Goal: Information Seeking & Learning: Understand process/instructions

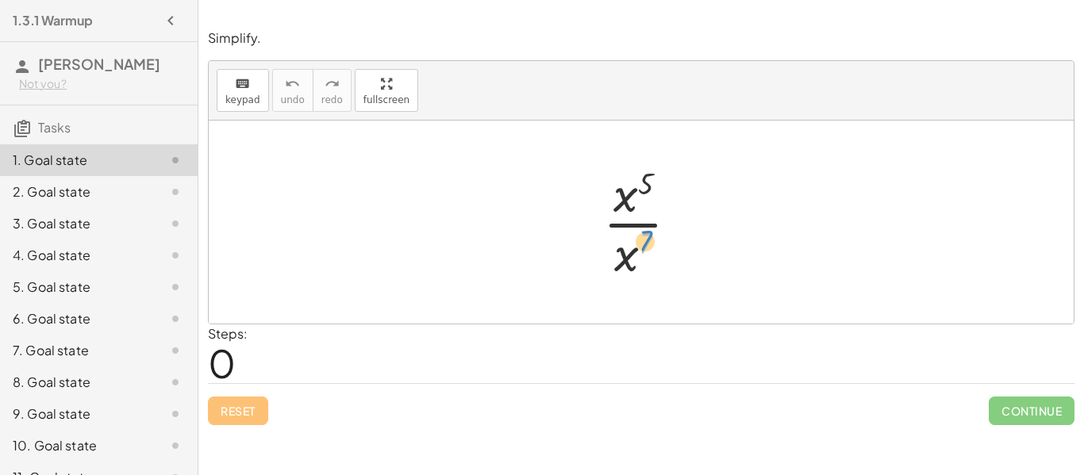
click at [650, 244] on div at bounding box center [647, 222] width 104 height 122
drag, startPoint x: 629, startPoint y: 198, endPoint x: 633, endPoint y: 238, distance: 40.7
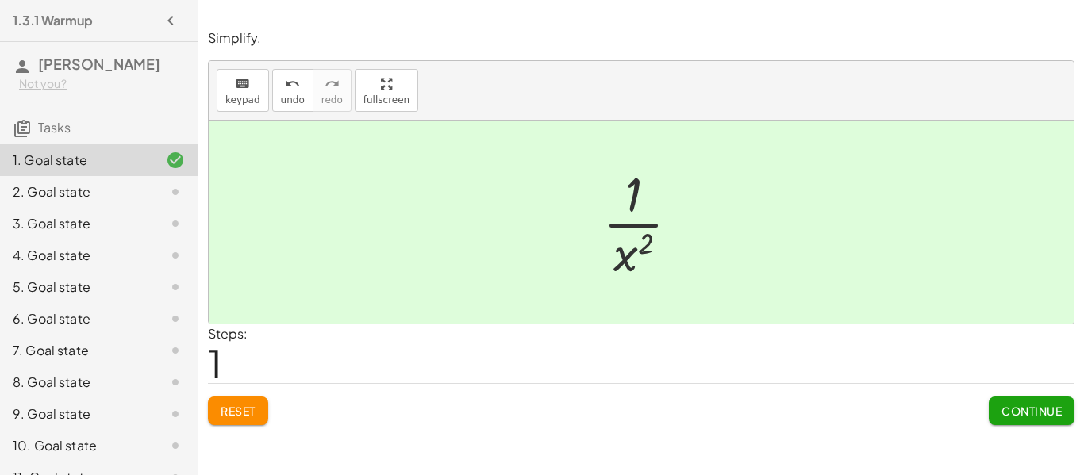
click at [1044, 398] on button "Continue" at bounding box center [1032, 411] width 86 height 29
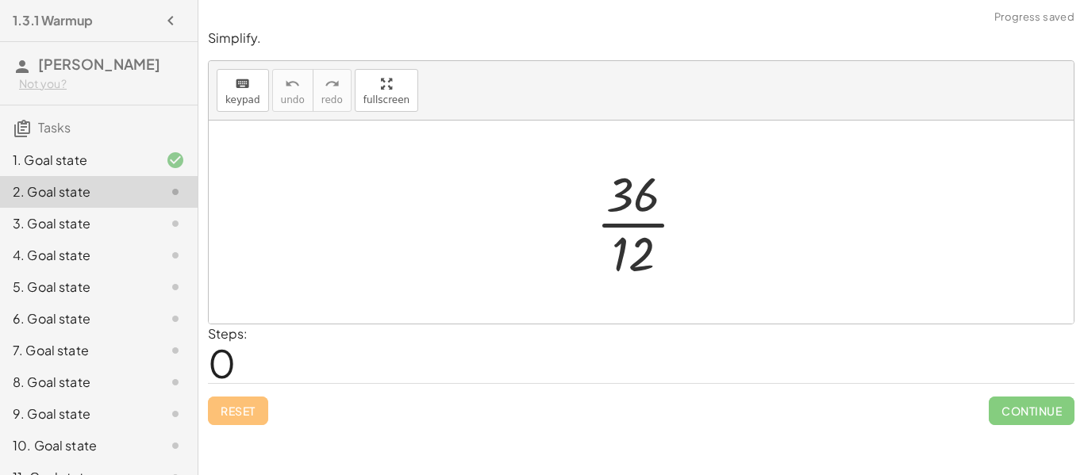
click at [625, 202] on div at bounding box center [647, 222] width 118 height 122
click at [634, 218] on div at bounding box center [647, 222] width 118 height 122
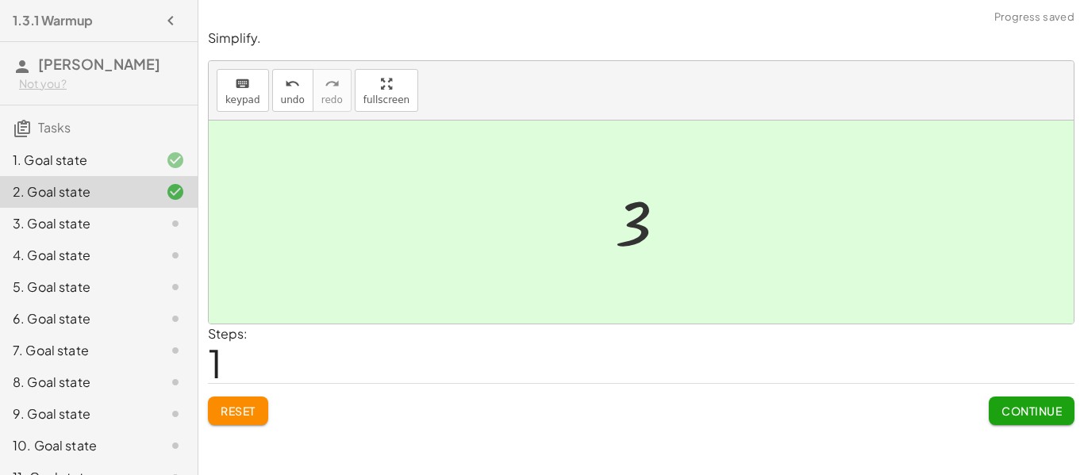
click at [1040, 407] on span "Continue" at bounding box center [1032, 411] width 60 height 14
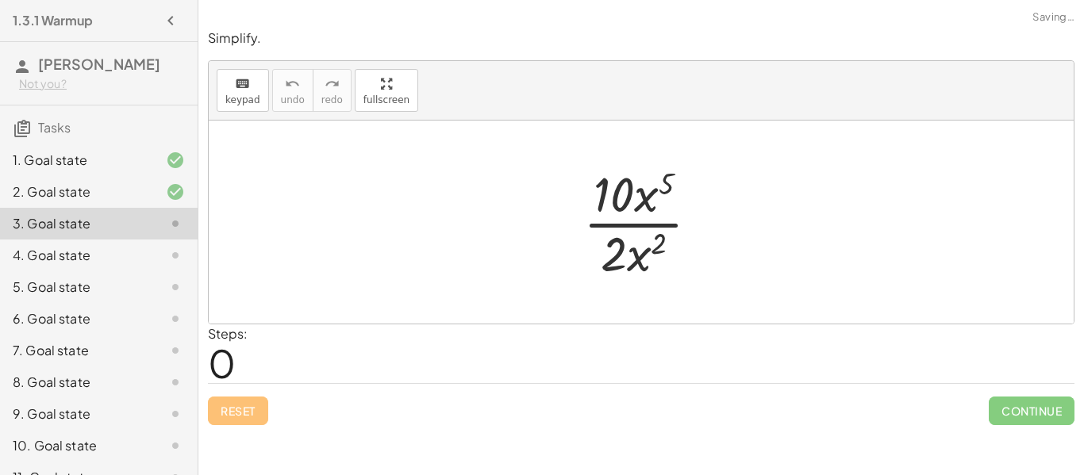
click at [648, 222] on div at bounding box center [647, 222] width 144 height 122
drag, startPoint x: 629, startPoint y: 183, endPoint x: 627, endPoint y: 241, distance: 58.0
click at [627, 241] on div at bounding box center [647, 222] width 144 height 122
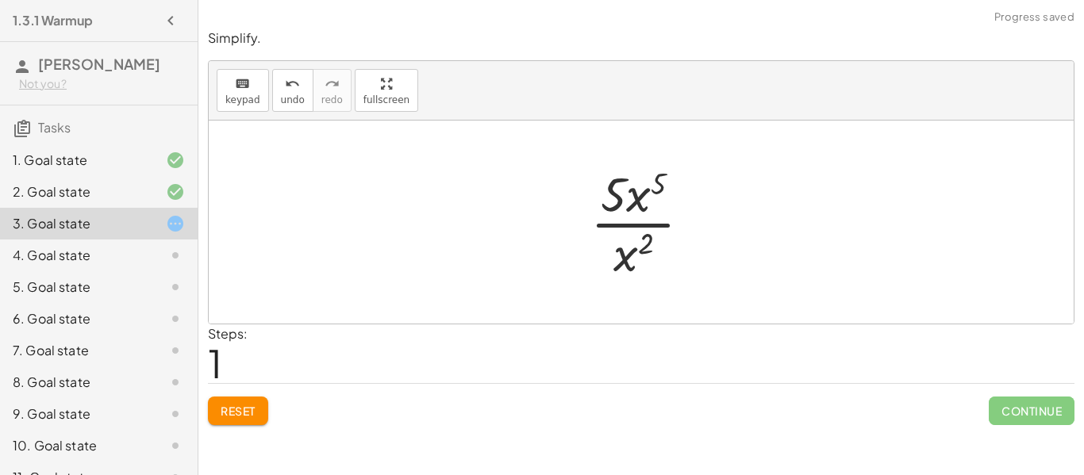
click at [654, 206] on div at bounding box center [647, 222] width 129 height 122
drag, startPoint x: 657, startPoint y: 187, endPoint x: 646, endPoint y: 247, distance: 61.3
click at [646, 247] on div at bounding box center [647, 222] width 129 height 122
drag, startPoint x: 646, startPoint y: 247, endPoint x: 656, endPoint y: 187, distance: 60.3
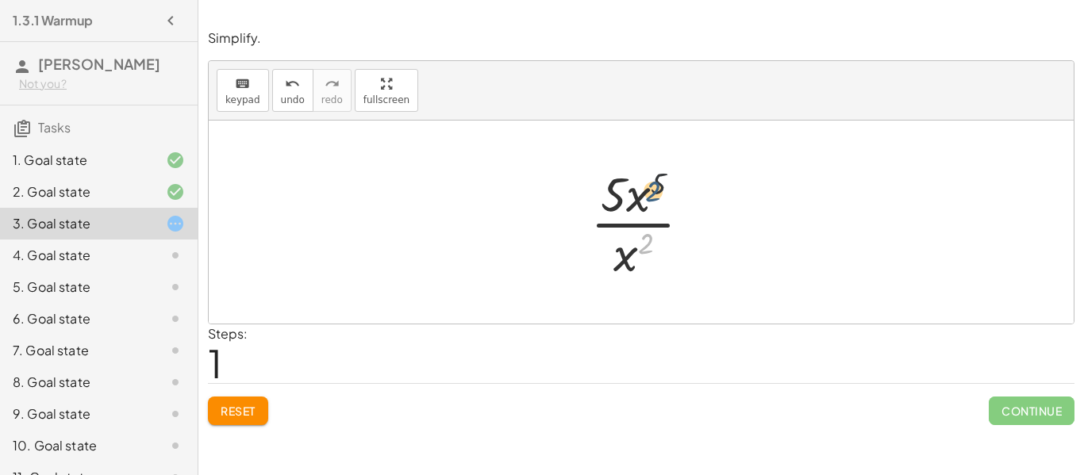
click at [656, 187] on div at bounding box center [647, 222] width 129 height 122
click at [633, 190] on div at bounding box center [647, 222] width 129 height 122
click at [635, 215] on div at bounding box center [647, 222] width 129 height 122
drag, startPoint x: 636, startPoint y: 198, endPoint x: 629, endPoint y: 262, distance: 63.9
click at [636, 213] on div at bounding box center [647, 222] width 118 height 122
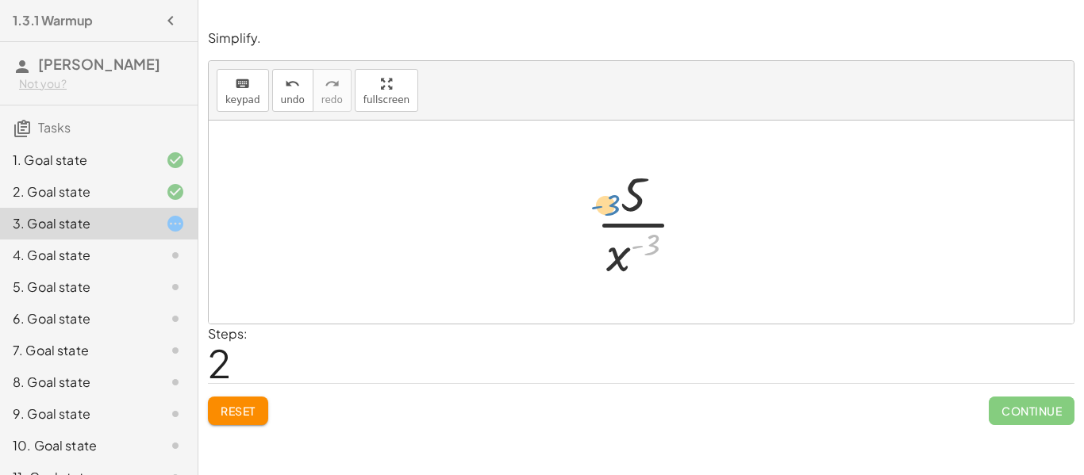
drag, startPoint x: 643, startPoint y: 237, endPoint x: 594, endPoint y: 201, distance: 60.8
click at [594, 201] on div at bounding box center [647, 222] width 118 height 122
drag, startPoint x: 623, startPoint y: 194, endPoint x: 594, endPoint y: 257, distance: 70.0
click at [594, 257] on div at bounding box center [647, 222] width 118 height 122
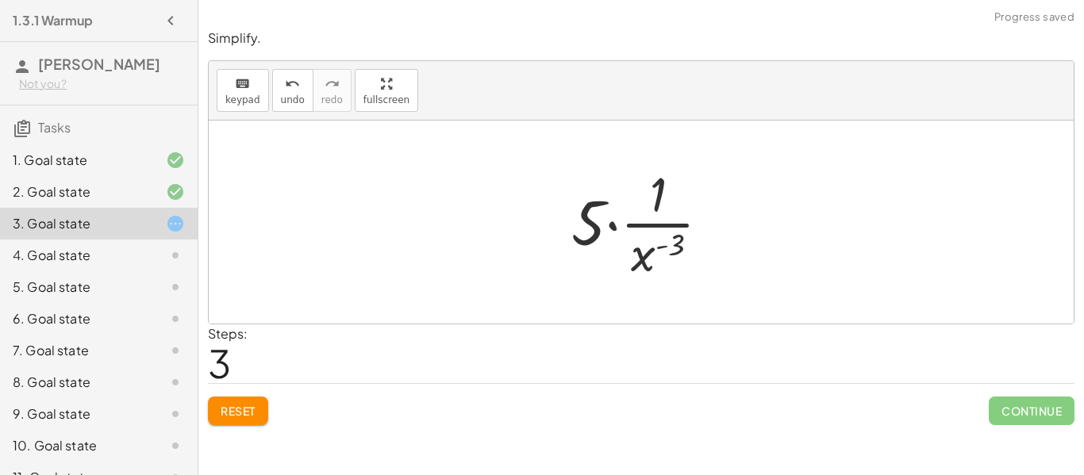
click at [613, 225] on div at bounding box center [647, 222] width 167 height 122
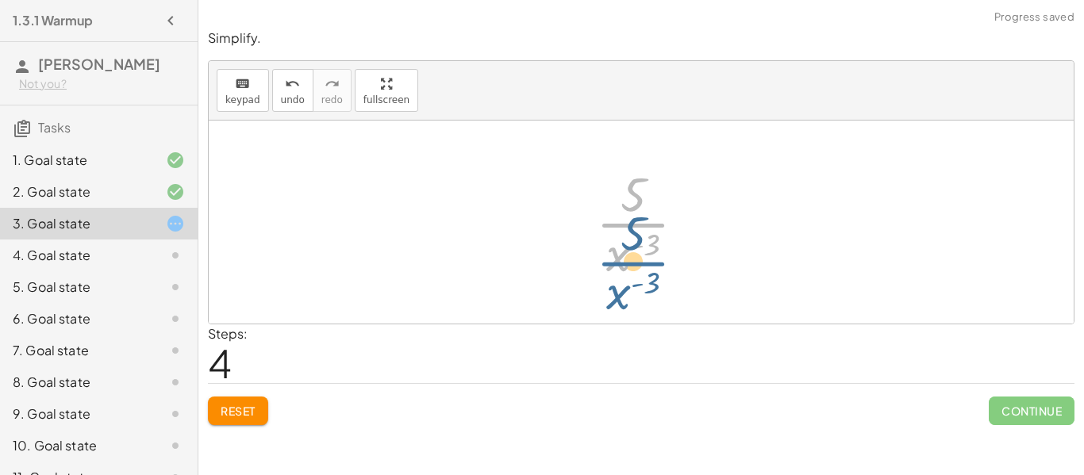
drag, startPoint x: 634, startPoint y: 221, endPoint x: 634, endPoint y: 261, distance: 39.7
click at [634, 261] on div at bounding box center [647, 222] width 118 height 122
drag, startPoint x: 622, startPoint y: 264, endPoint x: 625, endPoint y: 209, distance: 54.9
click at [625, 209] on div at bounding box center [647, 222] width 118 height 122
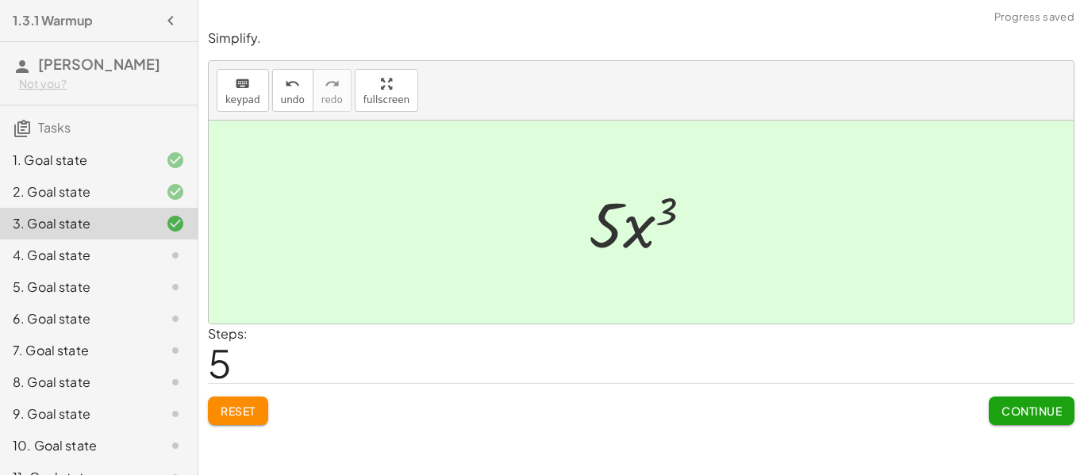
click at [1040, 404] on span "Continue" at bounding box center [1032, 411] width 60 height 14
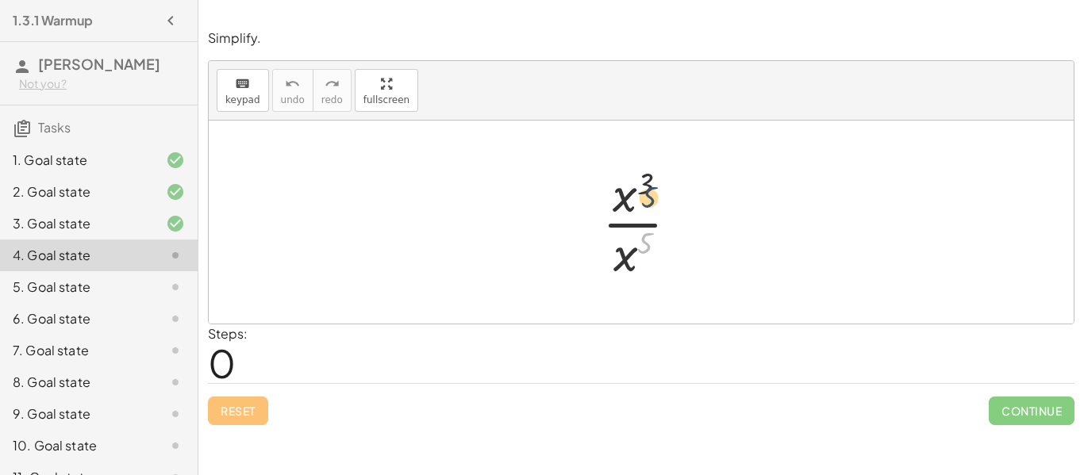
drag, startPoint x: 639, startPoint y: 250, endPoint x: 641, endPoint y: 188, distance: 62.0
click at [641, 188] on div at bounding box center [647, 222] width 105 height 122
drag, startPoint x: 624, startPoint y: 258, endPoint x: 625, endPoint y: 183, distance: 74.6
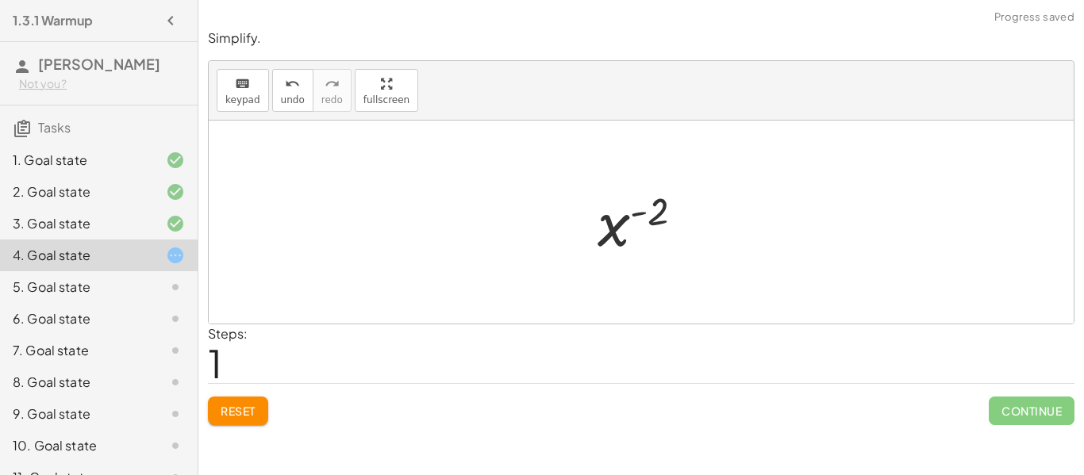
click at [637, 222] on div at bounding box center [647, 222] width 115 height 79
click at [634, 218] on div at bounding box center [647, 222] width 115 height 79
click at [632, 213] on div at bounding box center [647, 222] width 115 height 79
drag, startPoint x: 648, startPoint y: 215, endPoint x: 637, endPoint y: 211, distance: 11.1
click at [637, 211] on div at bounding box center [647, 222] width 115 height 79
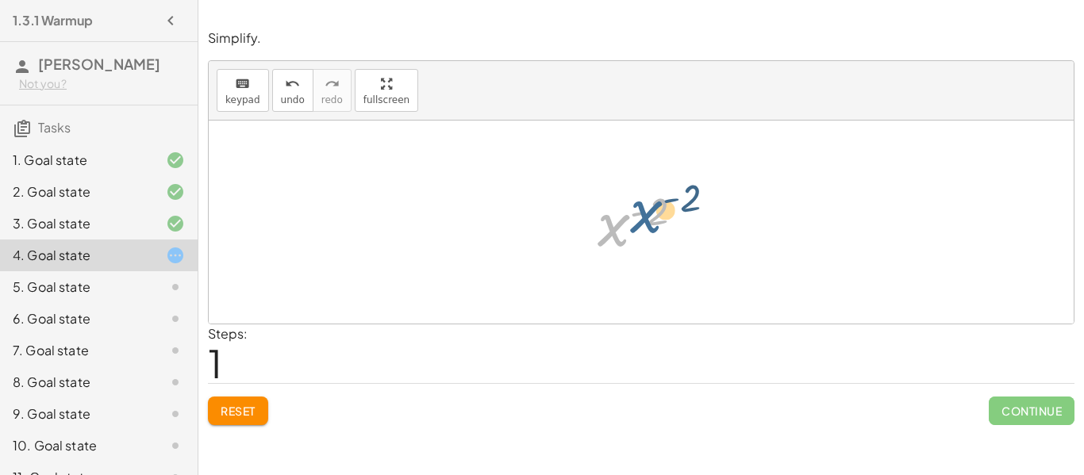
drag, startPoint x: 623, startPoint y: 221, endPoint x: 656, endPoint y: 207, distance: 36.0
click at [656, 207] on div at bounding box center [647, 222] width 115 height 79
drag, startPoint x: 660, startPoint y: 211, endPoint x: 609, endPoint y: 254, distance: 67.1
click at [609, 254] on div at bounding box center [647, 222] width 115 height 79
drag, startPoint x: 612, startPoint y: 229, endPoint x: 652, endPoint y: 224, distance: 40.0
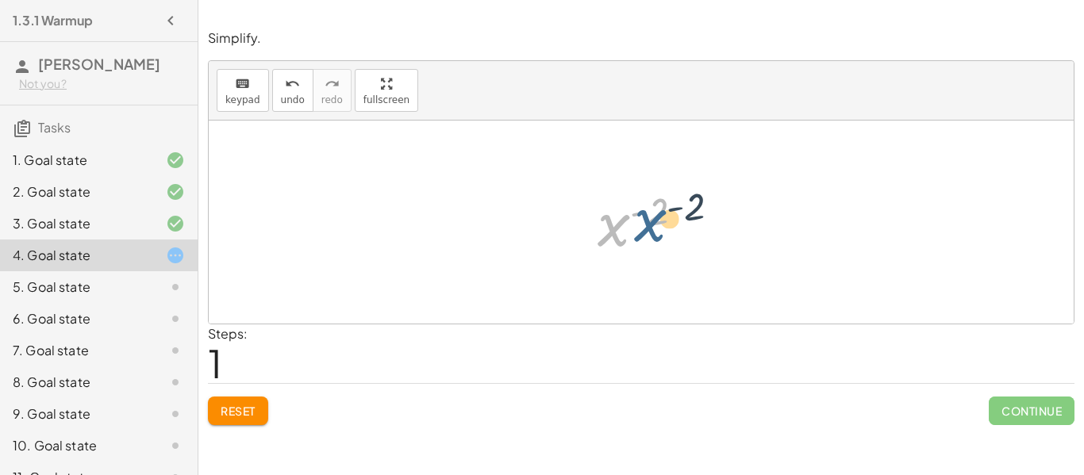
click at [652, 224] on div at bounding box center [647, 222] width 115 height 79
drag, startPoint x: 640, startPoint y: 210, endPoint x: 590, endPoint y: 201, distance: 50.9
click at [590, 201] on div at bounding box center [647, 222] width 115 height 79
drag, startPoint x: 606, startPoint y: 230, endPoint x: 652, endPoint y: 232, distance: 46.9
click at [652, 232] on div at bounding box center [647, 222] width 115 height 79
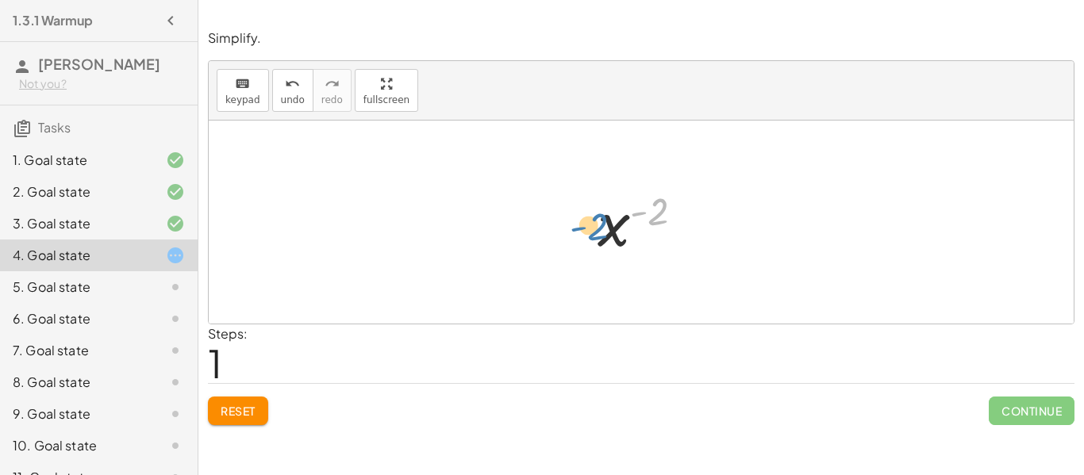
drag, startPoint x: 655, startPoint y: 217, endPoint x: 594, endPoint y: 233, distance: 63.0
click at [594, 233] on div at bounding box center [647, 222] width 115 height 79
click at [215, 421] on button "Reset" at bounding box center [238, 411] width 60 height 29
click at [210, 416] on button "Reset" at bounding box center [238, 411] width 60 height 29
click at [217, 410] on button "Reset" at bounding box center [238, 411] width 60 height 29
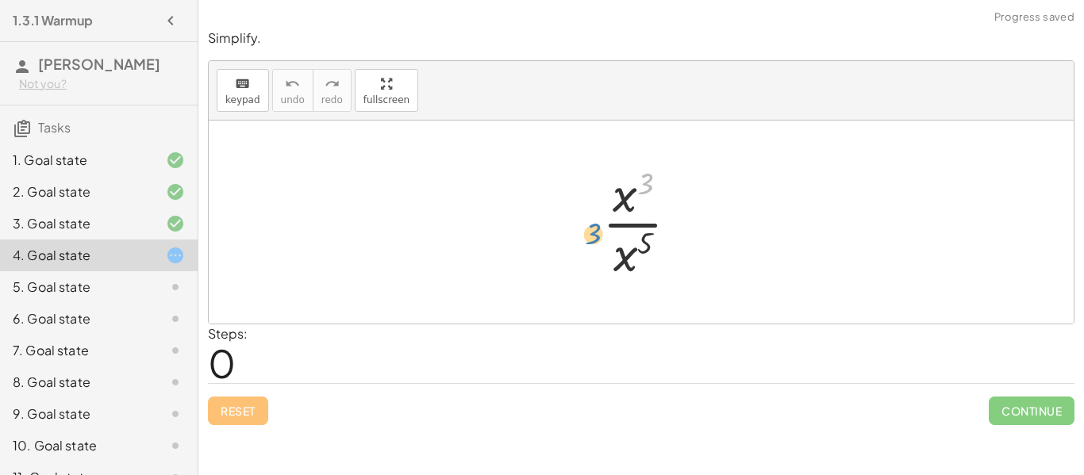
drag, startPoint x: 657, startPoint y: 182, endPoint x: 604, endPoint y: 224, distance: 67.8
click at [604, 224] on div at bounding box center [647, 222] width 105 height 122
drag, startPoint x: 609, startPoint y: 224, endPoint x: 610, endPoint y: 265, distance: 41.3
click at [610, 265] on div at bounding box center [647, 222] width 105 height 122
drag, startPoint x: 618, startPoint y: 266, endPoint x: 618, endPoint y: 193, distance: 73.0
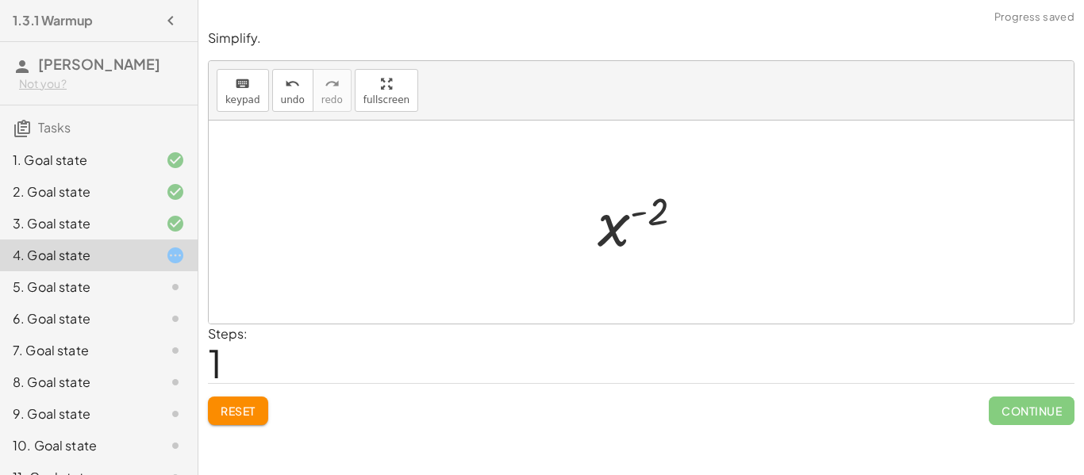
click at [633, 234] on div at bounding box center [647, 222] width 115 height 79
click at [192, 289] on div "5. Goal state" at bounding box center [99, 287] width 198 height 32
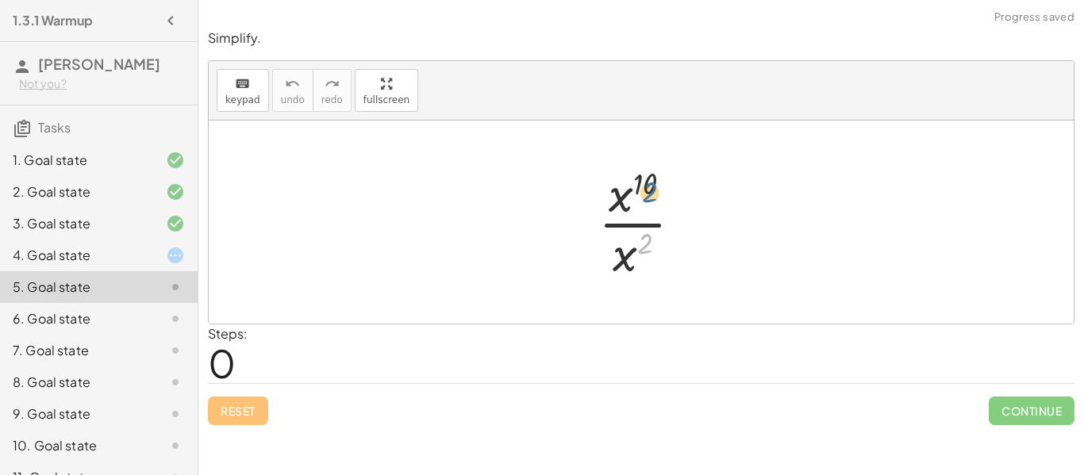
drag, startPoint x: 650, startPoint y: 239, endPoint x: 654, endPoint y: 177, distance: 62.0
click at [654, 177] on div at bounding box center [647, 222] width 113 height 122
drag, startPoint x: 650, startPoint y: 178, endPoint x: 653, endPoint y: 252, distance: 73.9
click at [653, 252] on div at bounding box center [647, 222] width 113 height 122
drag, startPoint x: 614, startPoint y: 202, endPoint x: 625, endPoint y: 256, distance: 55.9
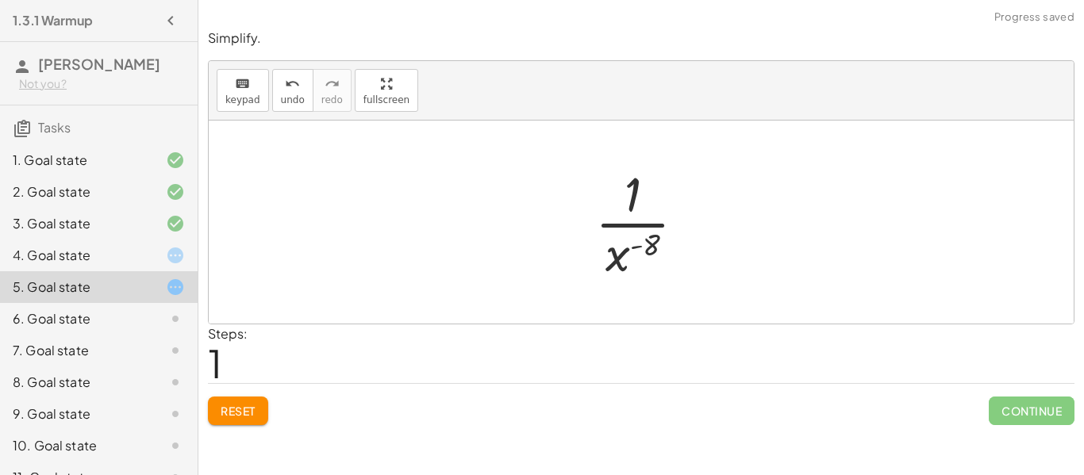
click at [625, 256] on div at bounding box center [646, 222] width 119 height 122
drag, startPoint x: 628, startPoint y: 205, endPoint x: 641, endPoint y: 267, distance: 63.4
click at [641, 267] on div at bounding box center [646, 222] width 119 height 122
drag, startPoint x: 637, startPoint y: 250, endPoint x: 630, endPoint y: 206, distance: 44.9
click at [630, 206] on div at bounding box center [646, 222] width 119 height 122
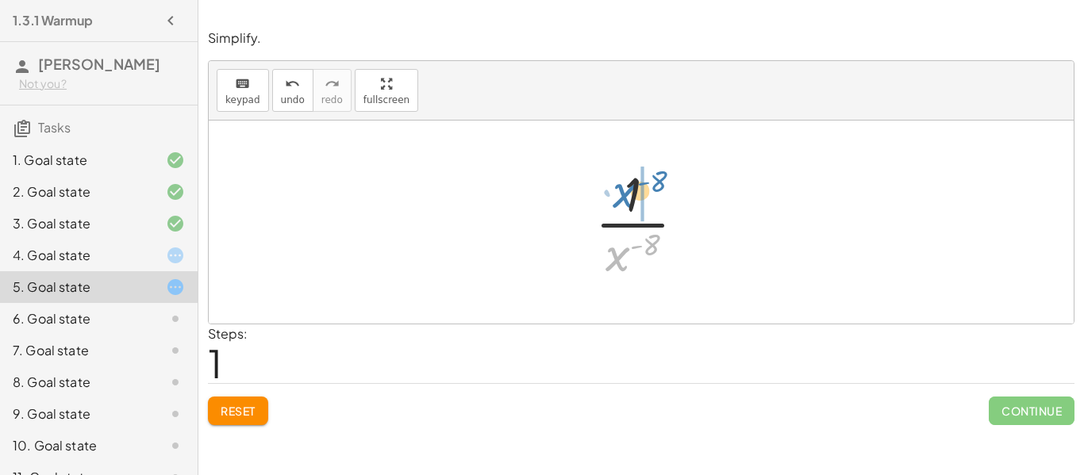
drag, startPoint x: 612, startPoint y: 258, endPoint x: 619, endPoint y: 195, distance: 63.1
click at [619, 195] on div at bounding box center [646, 222] width 119 height 122
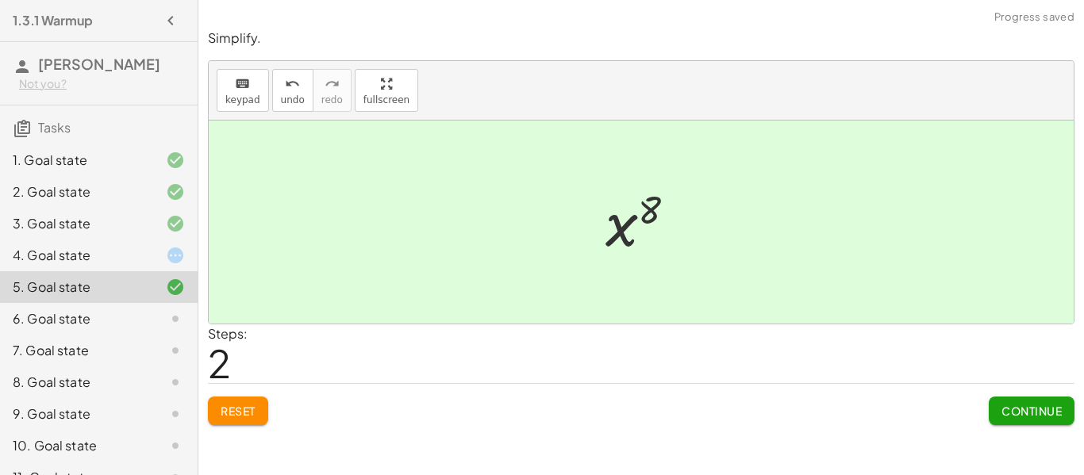
click at [1039, 404] on span "Continue" at bounding box center [1032, 411] width 60 height 14
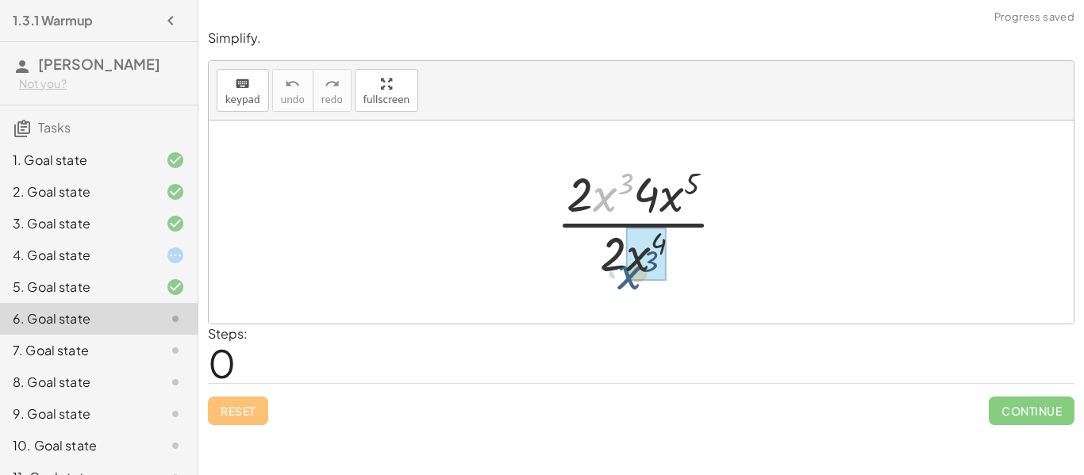
drag, startPoint x: 615, startPoint y: 188, endPoint x: 640, endPoint y: 268, distance: 83.9
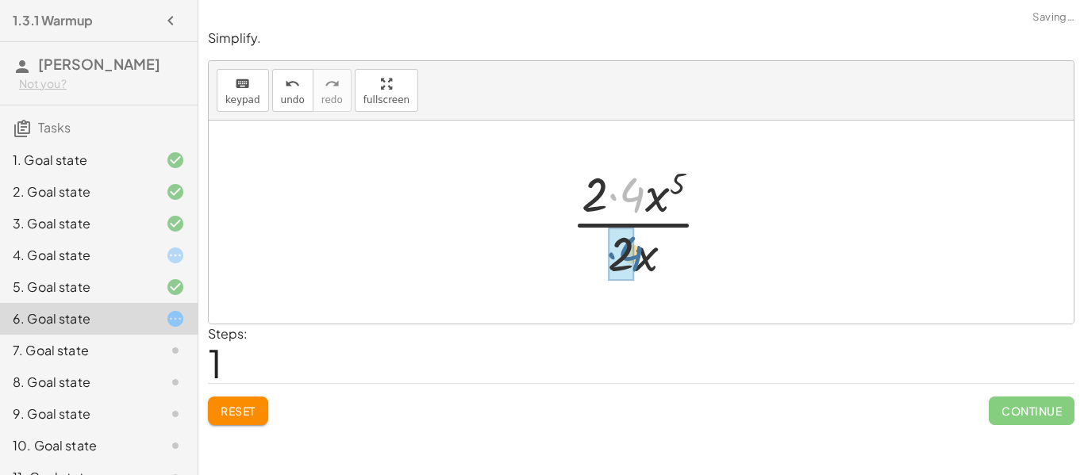
drag, startPoint x: 635, startPoint y: 202, endPoint x: 633, endPoint y: 262, distance: 59.6
click at [629, 190] on div at bounding box center [647, 222] width 167 height 122
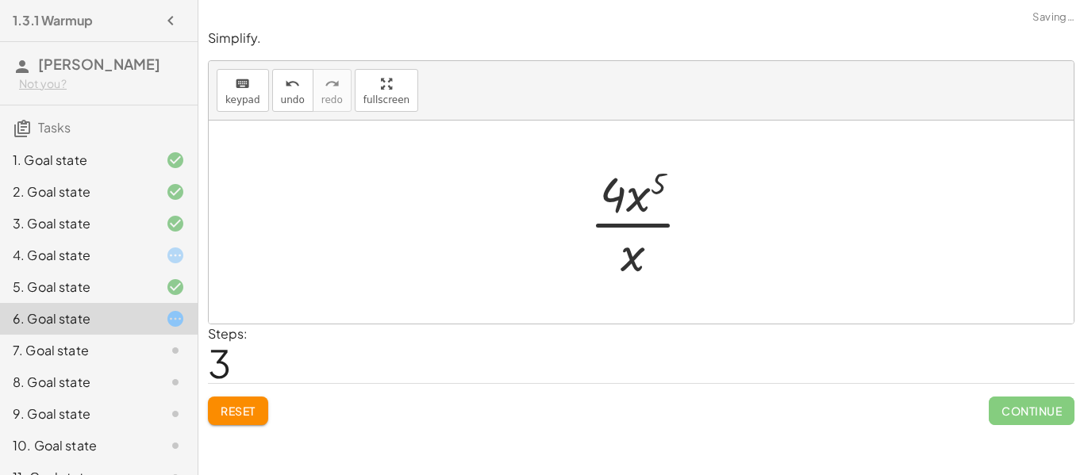
click at [625, 192] on div at bounding box center [647, 222] width 130 height 122
click at [623, 191] on div at bounding box center [647, 222] width 130 height 122
drag, startPoint x: 623, startPoint y: 191, endPoint x: 640, endPoint y: 266, distance: 76.5
click at [640, 266] on div at bounding box center [647, 222] width 130 height 122
drag, startPoint x: 640, startPoint y: 266, endPoint x: 635, endPoint y: 204, distance: 62.1
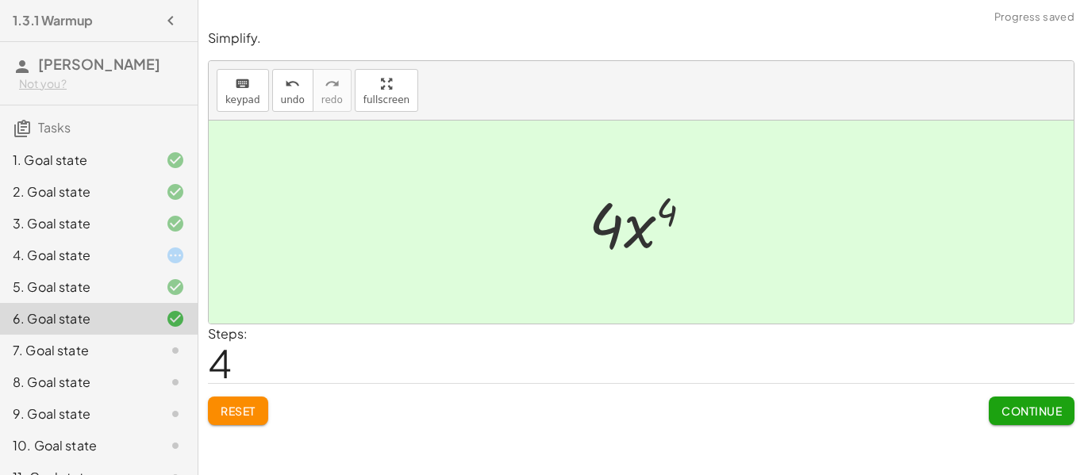
click at [1069, 404] on button "Continue" at bounding box center [1032, 411] width 86 height 29
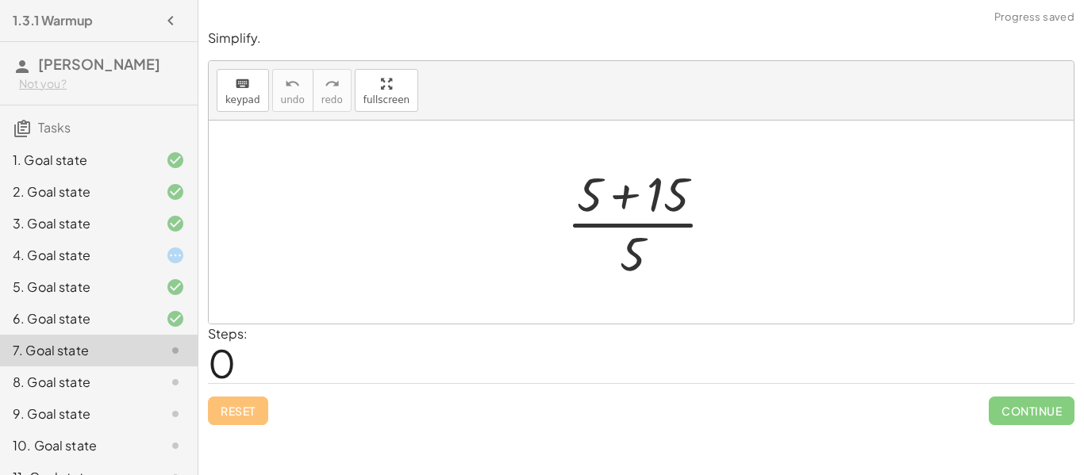
click at [622, 188] on div at bounding box center [647, 222] width 176 height 122
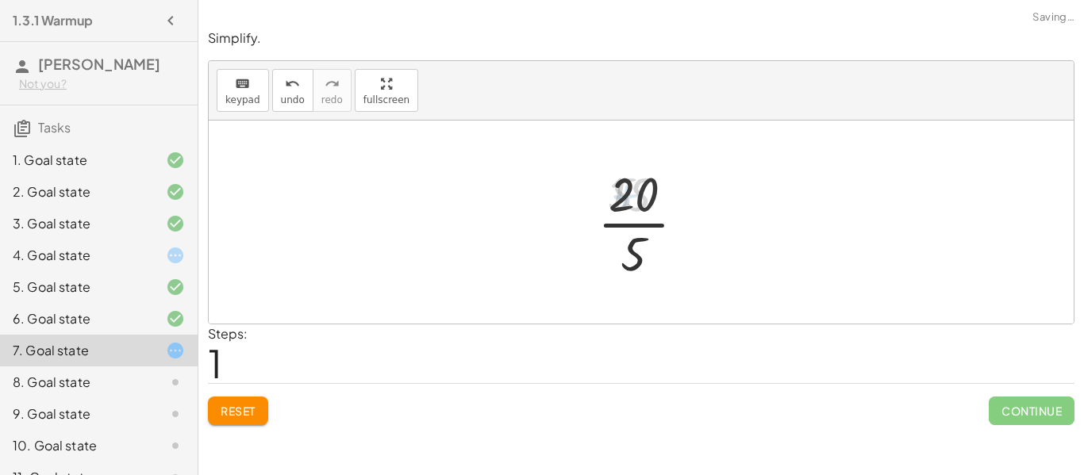
click at [622, 188] on div at bounding box center [648, 222] width 114 height 122
click at [634, 214] on div at bounding box center [648, 222] width 114 height 122
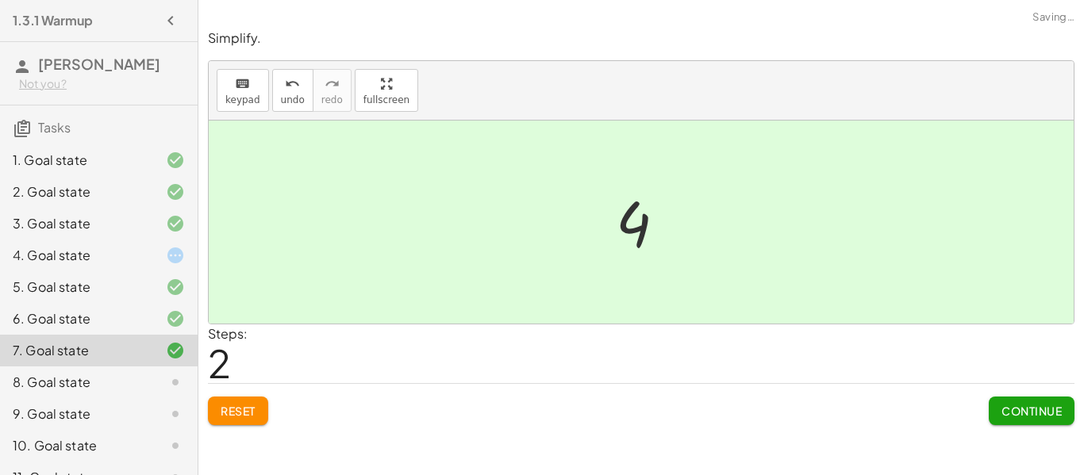
click at [997, 411] on button "Continue" at bounding box center [1032, 411] width 86 height 29
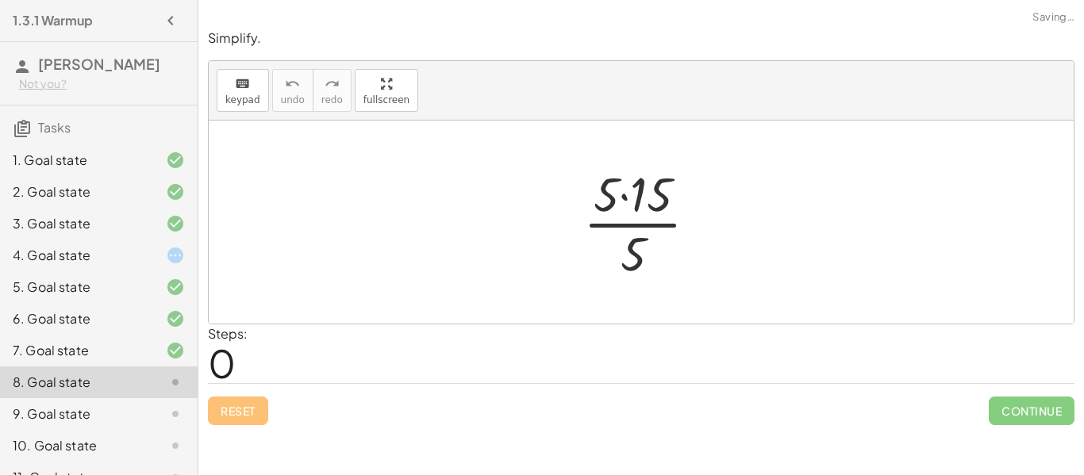
click at [626, 189] on div at bounding box center [646, 222] width 143 height 122
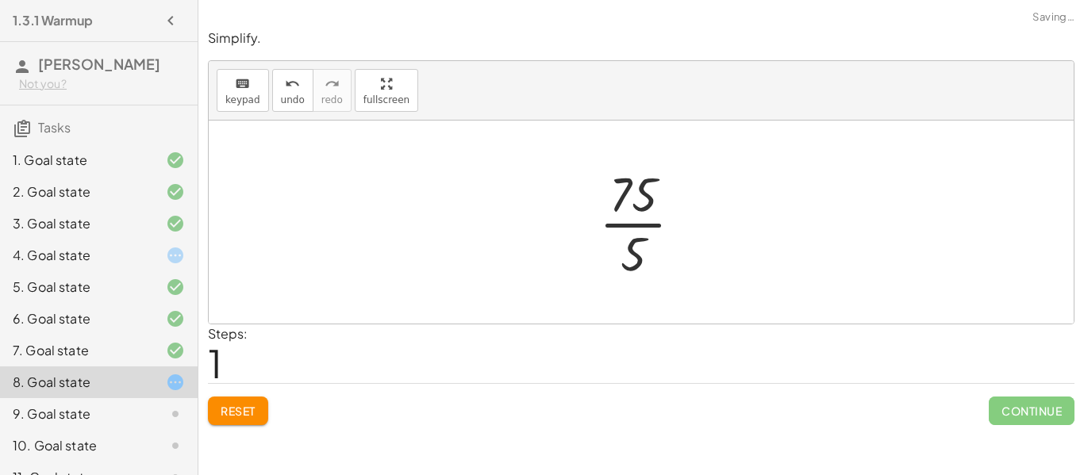
click at [635, 216] on div at bounding box center [647, 222] width 112 height 122
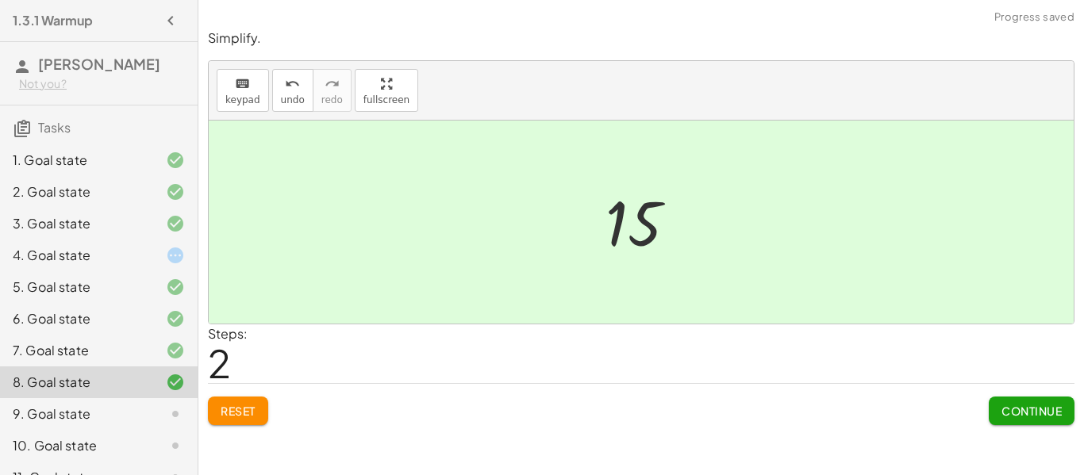
click at [999, 399] on button "Continue" at bounding box center [1032, 411] width 86 height 29
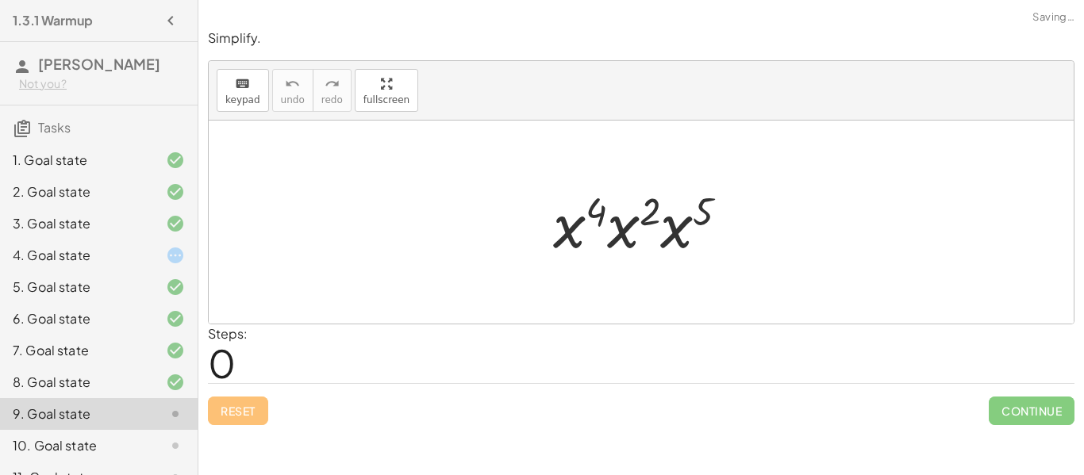
click at [588, 216] on div at bounding box center [647, 223] width 204 height 82
click at [656, 216] on div at bounding box center [647, 223] width 204 height 82
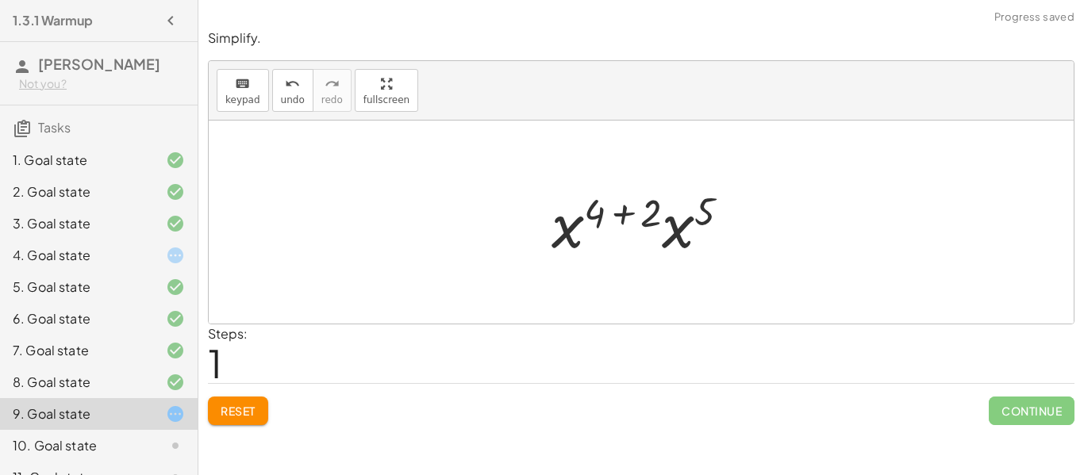
click at [691, 236] on div at bounding box center [647, 223] width 207 height 82
click at [602, 214] on div at bounding box center [647, 222] width 210 height 79
click at [625, 214] on div at bounding box center [647, 222] width 210 height 79
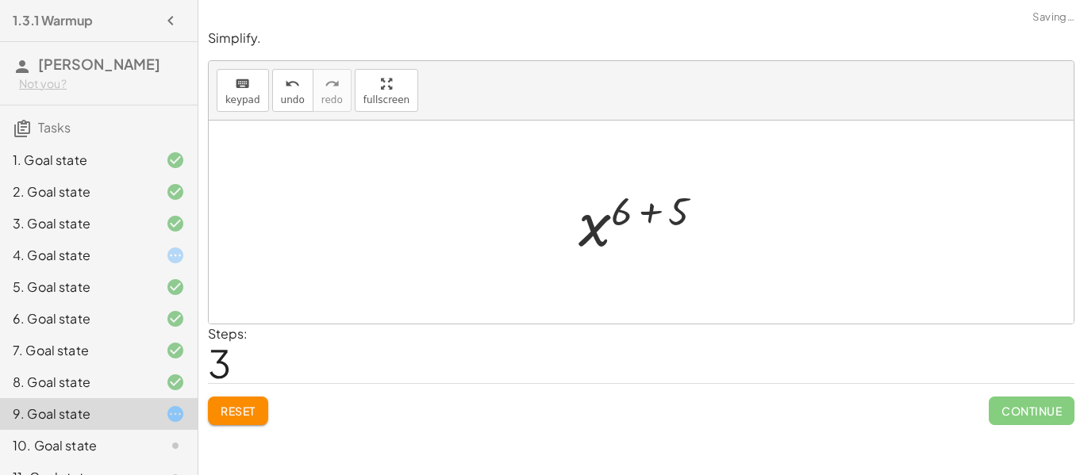
click at [637, 215] on div at bounding box center [647, 222] width 153 height 79
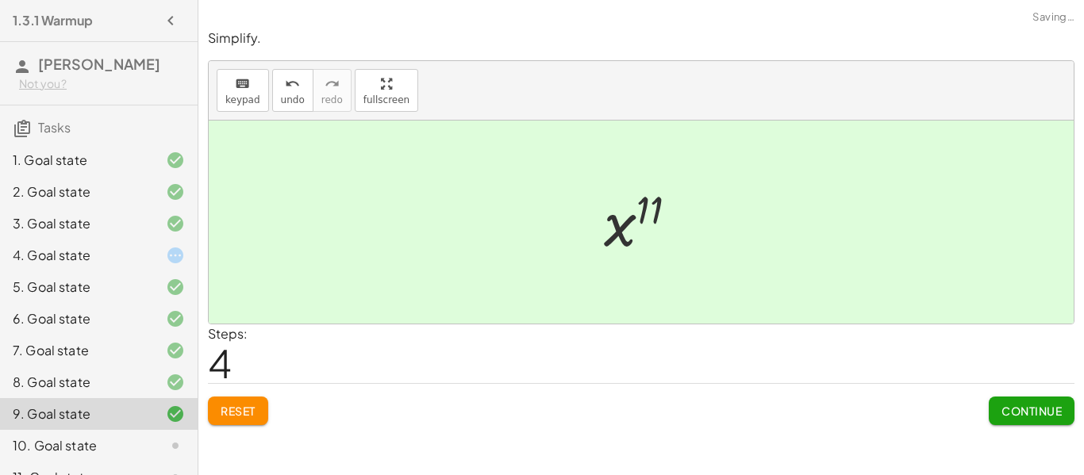
click at [1049, 413] on span "Continue" at bounding box center [1032, 411] width 60 height 14
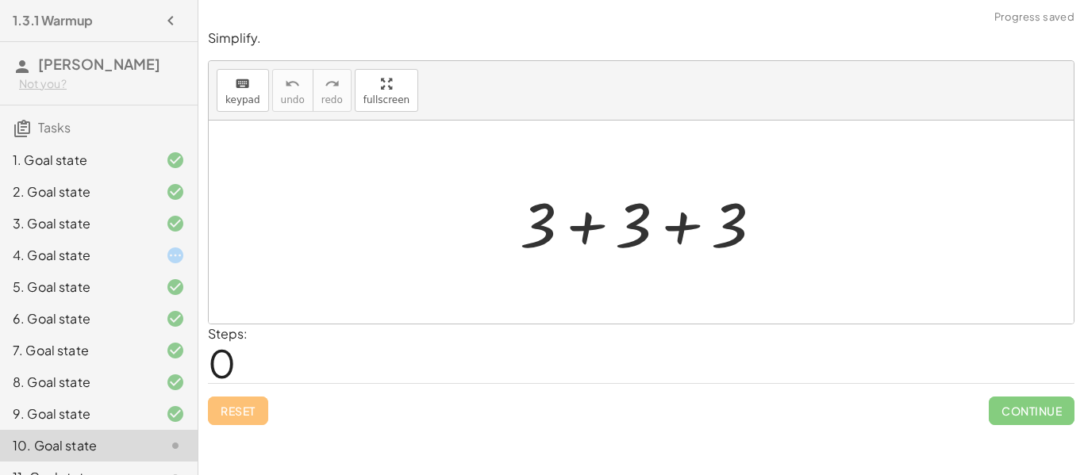
click at [587, 229] on div at bounding box center [647, 223] width 271 height 82
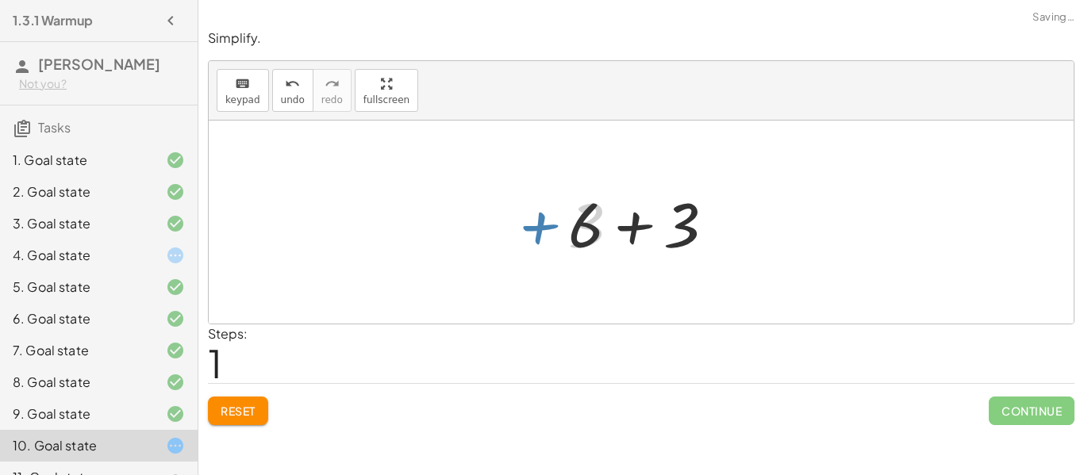
click at [625, 234] on div at bounding box center [647, 223] width 175 height 82
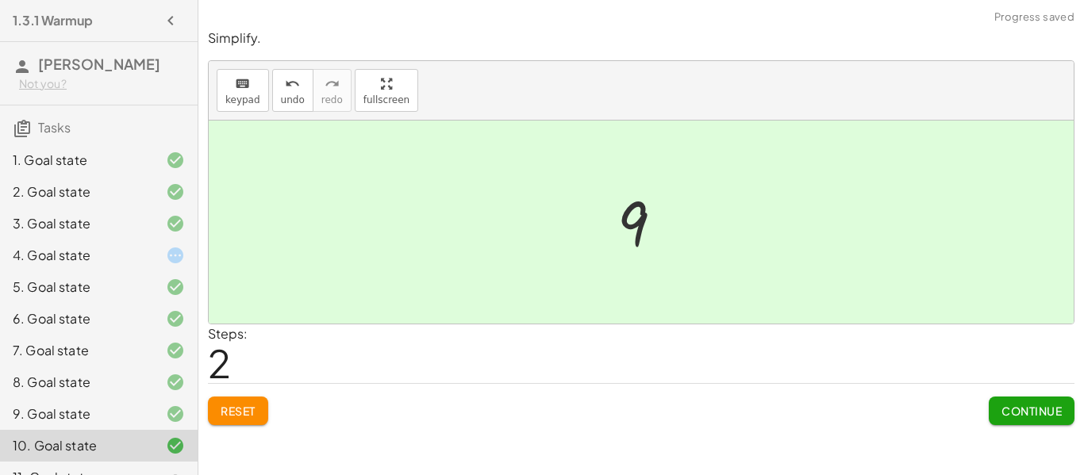
click at [1056, 421] on button "Continue" at bounding box center [1032, 411] width 86 height 29
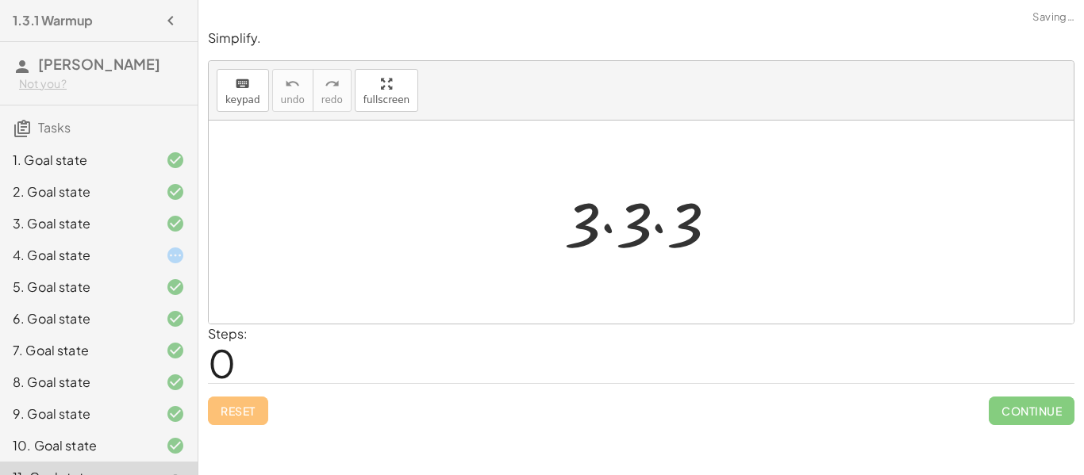
click at [602, 227] on div at bounding box center [647, 223] width 183 height 82
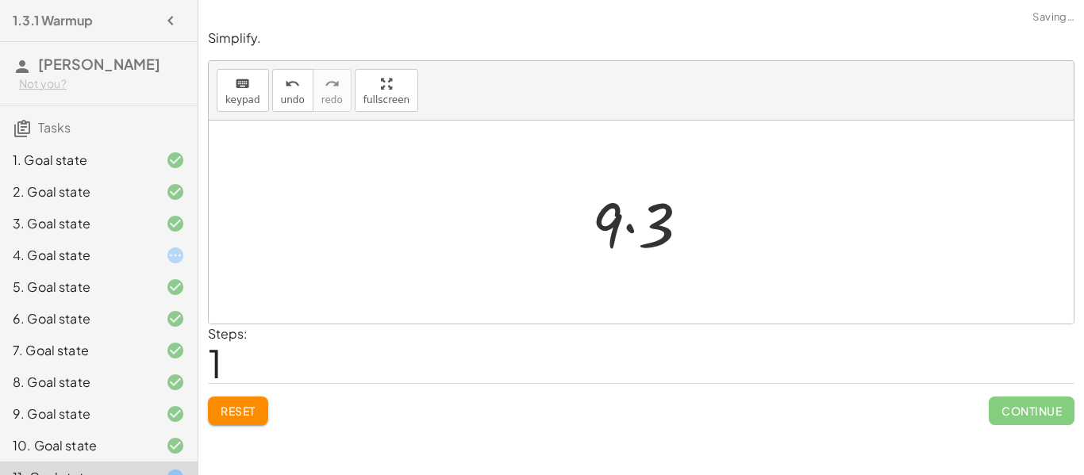
click at [639, 231] on div at bounding box center [647, 223] width 126 height 82
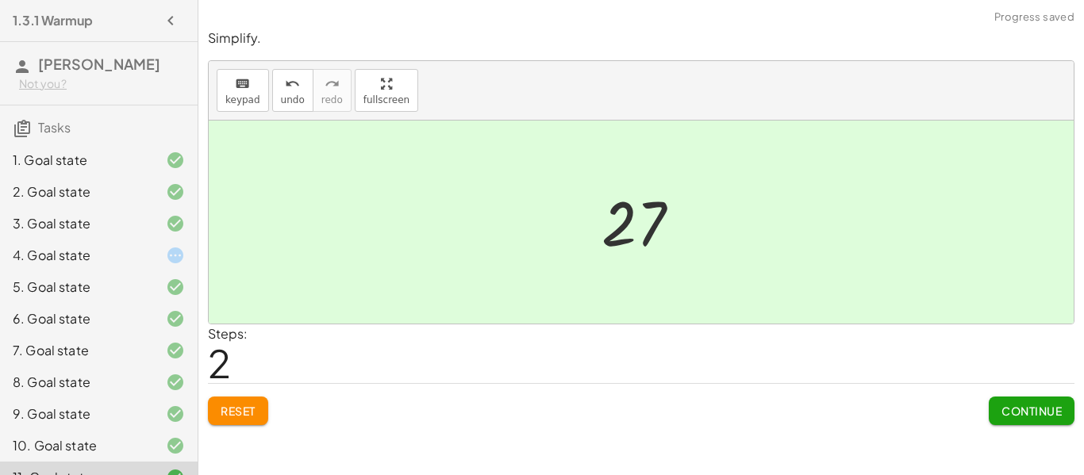
click at [1003, 415] on span "Continue" at bounding box center [1032, 411] width 60 height 14
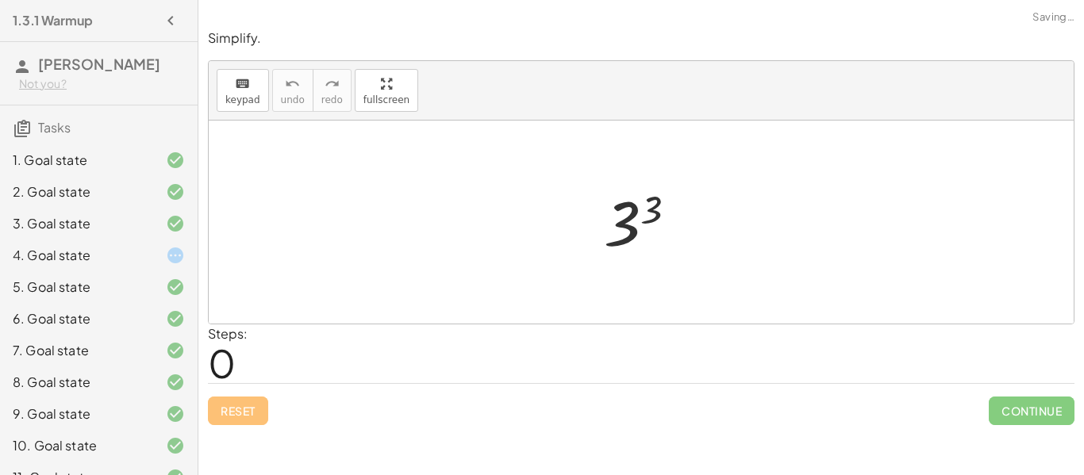
click at [648, 233] on div at bounding box center [647, 222] width 102 height 79
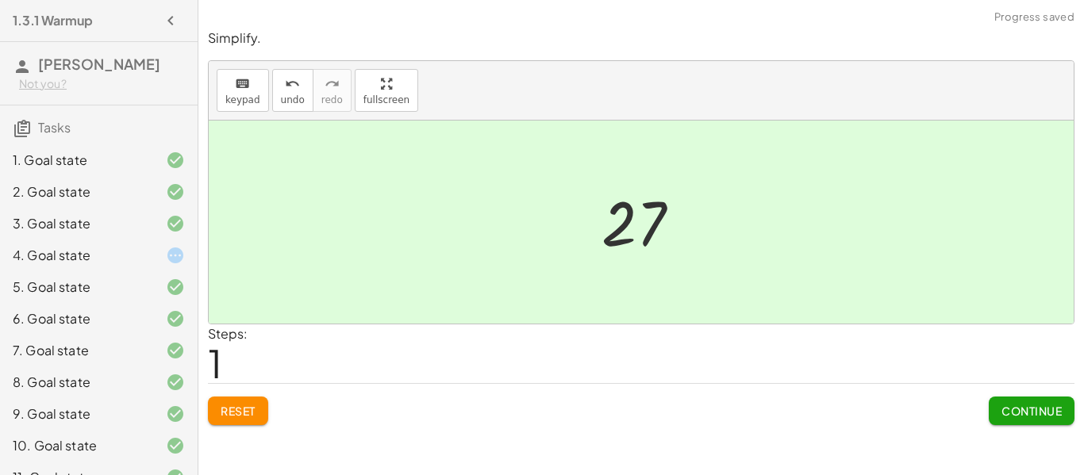
click at [999, 402] on button "Continue" at bounding box center [1032, 411] width 86 height 29
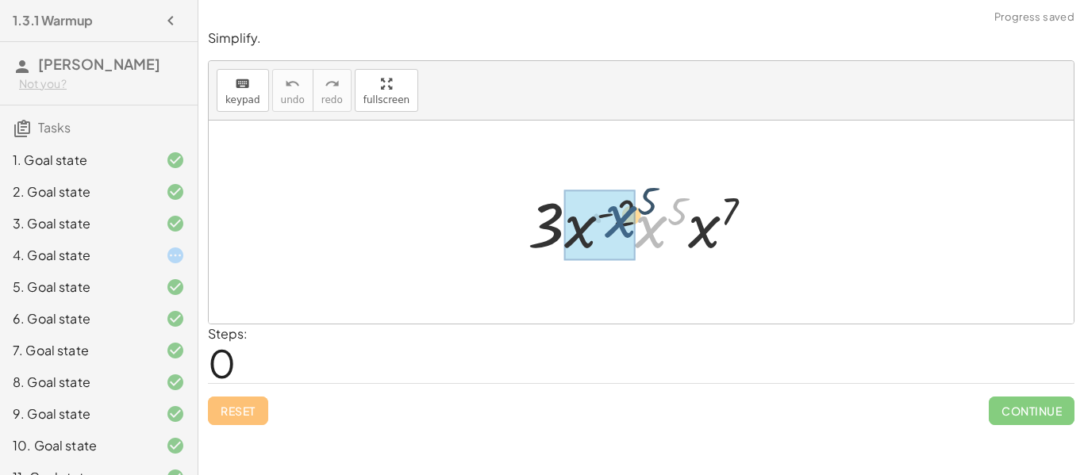
drag, startPoint x: 656, startPoint y: 223, endPoint x: 622, endPoint y: 213, distance: 34.9
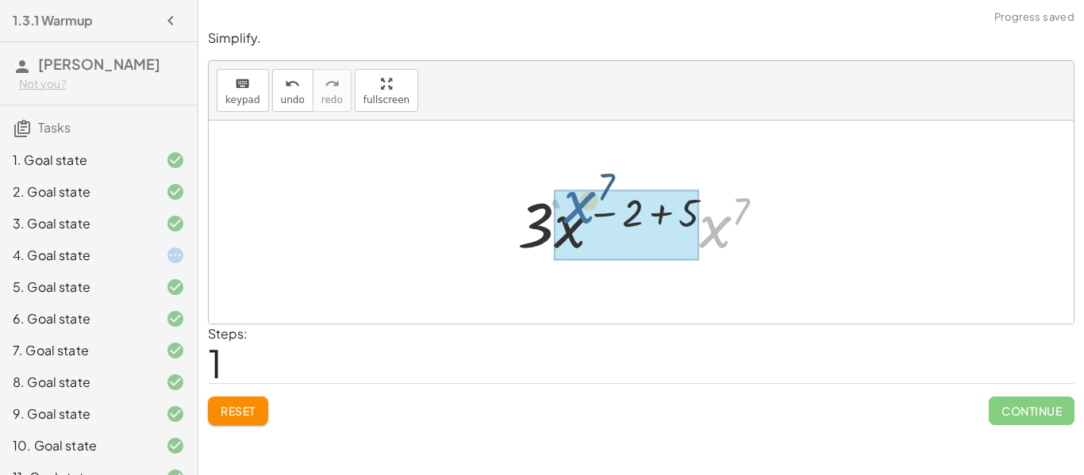
drag, startPoint x: 714, startPoint y: 241, endPoint x: 575, endPoint y: 217, distance: 140.3
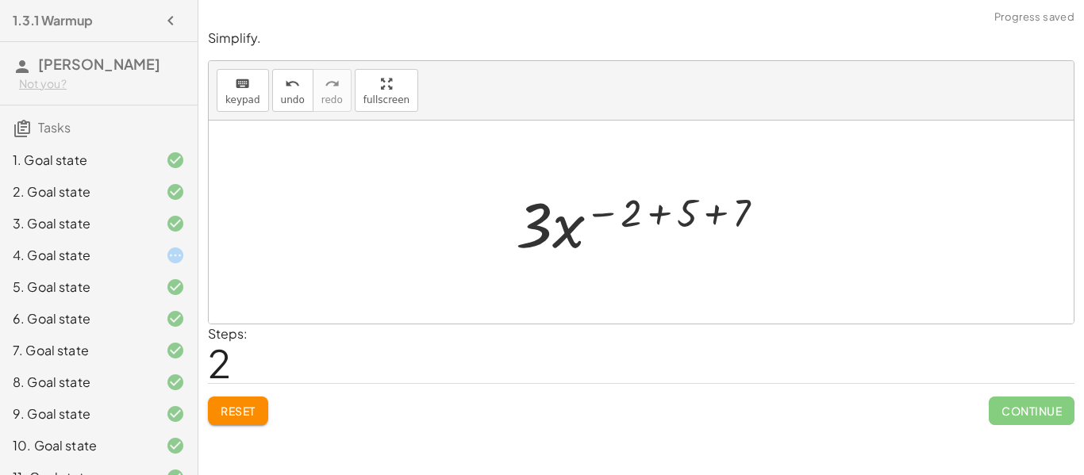
click at [636, 224] on div at bounding box center [647, 223] width 278 height 82
click at [656, 221] on div at bounding box center [647, 223] width 278 height 82
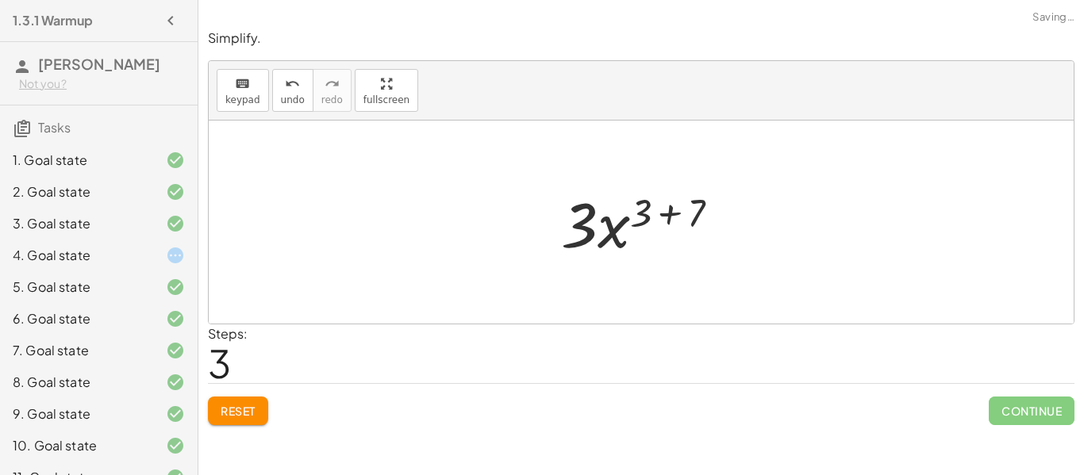
click at [673, 218] on div at bounding box center [646, 223] width 187 height 82
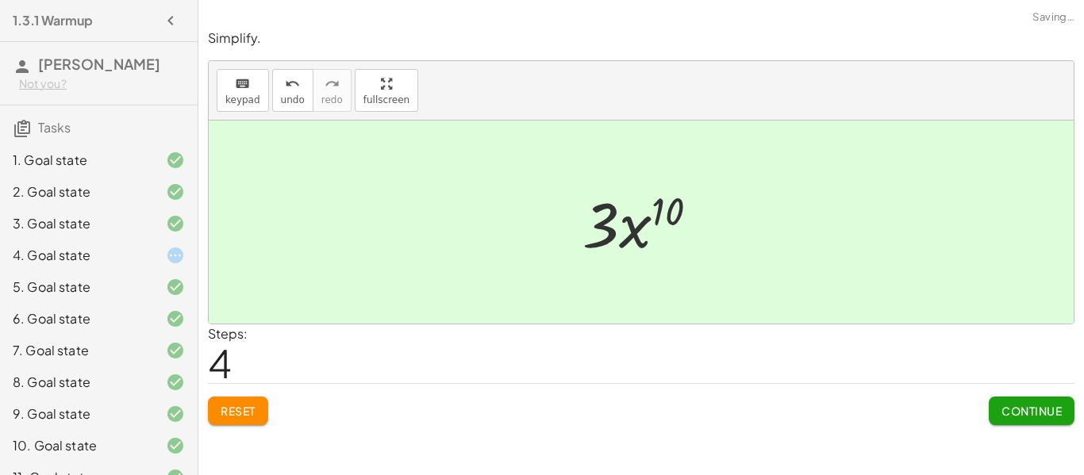
click at [1025, 400] on button "Continue" at bounding box center [1032, 411] width 86 height 29
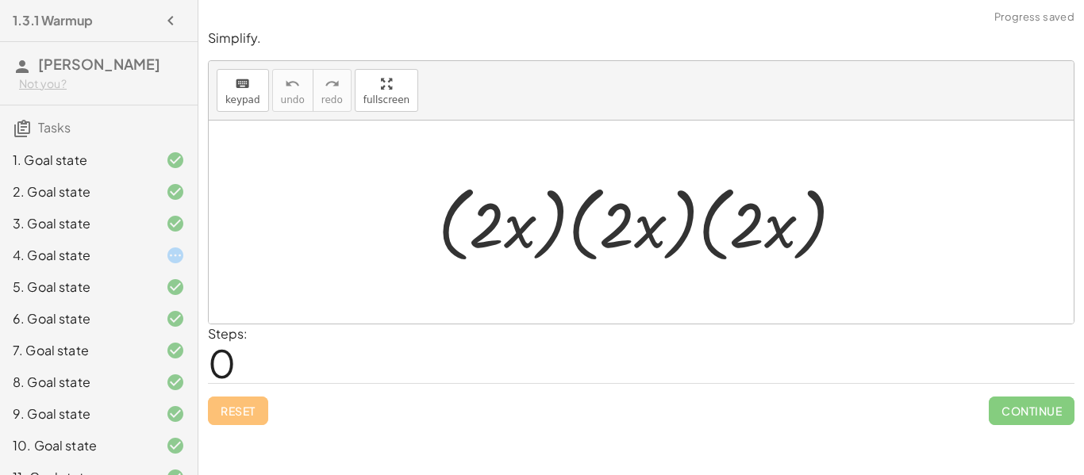
click at [525, 212] on div at bounding box center [647, 222] width 435 height 91
click at [657, 229] on div at bounding box center [647, 222] width 435 height 91
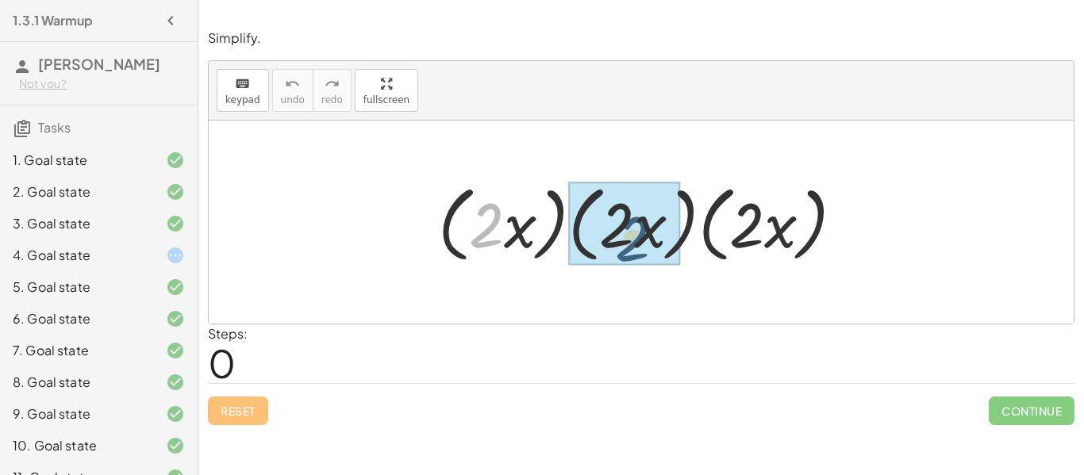
drag, startPoint x: 485, startPoint y: 206, endPoint x: 633, endPoint y: 220, distance: 149.0
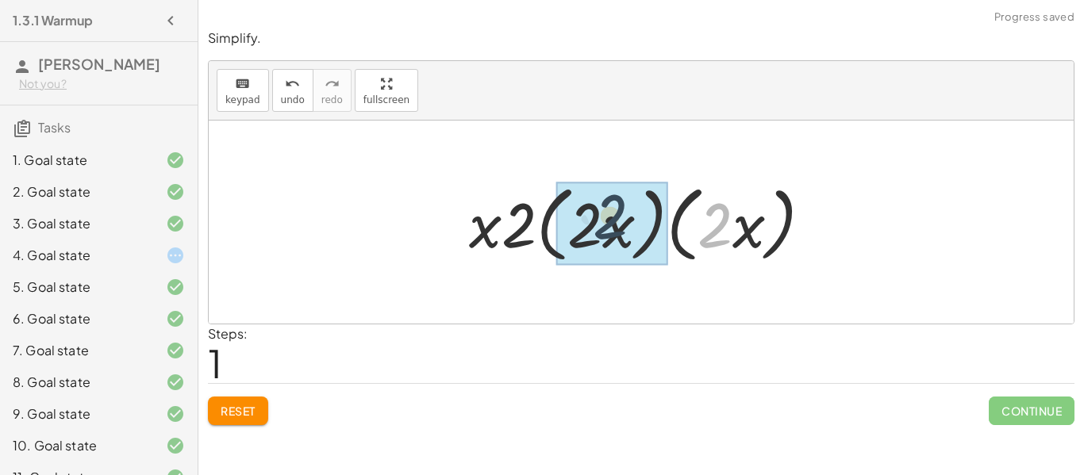
drag, startPoint x: 713, startPoint y: 214, endPoint x: 601, endPoint y: 206, distance: 112.3
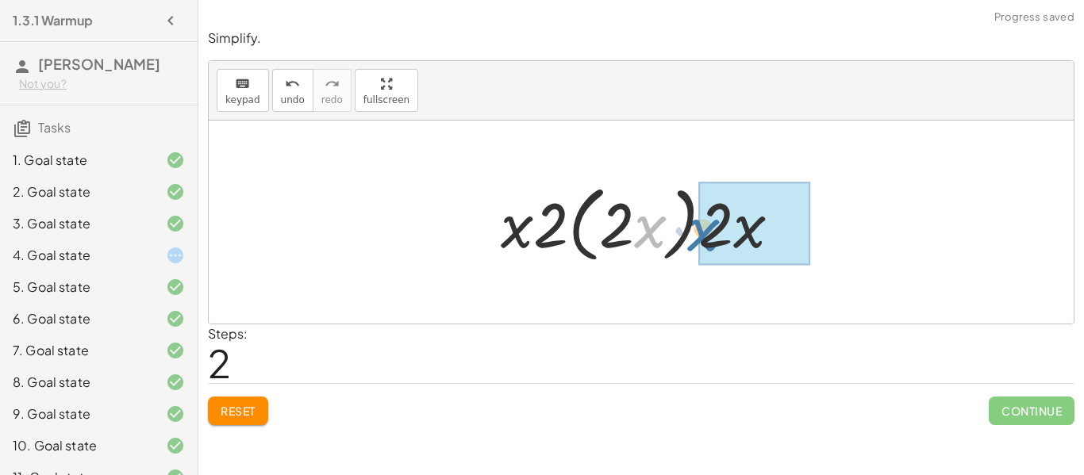
drag, startPoint x: 634, startPoint y: 211, endPoint x: 688, endPoint y: 214, distance: 54.1
click at [688, 214] on div at bounding box center [647, 222] width 309 height 91
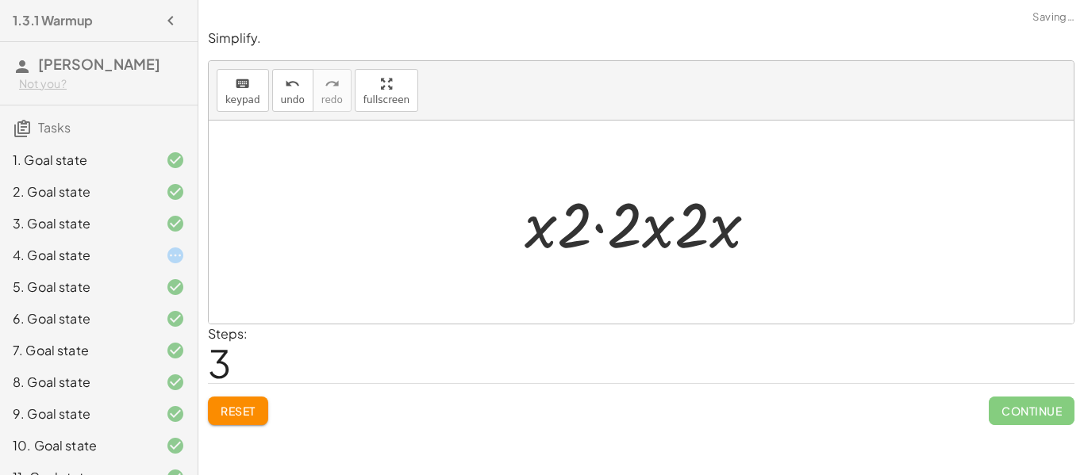
click at [629, 215] on div at bounding box center [647, 223] width 261 height 82
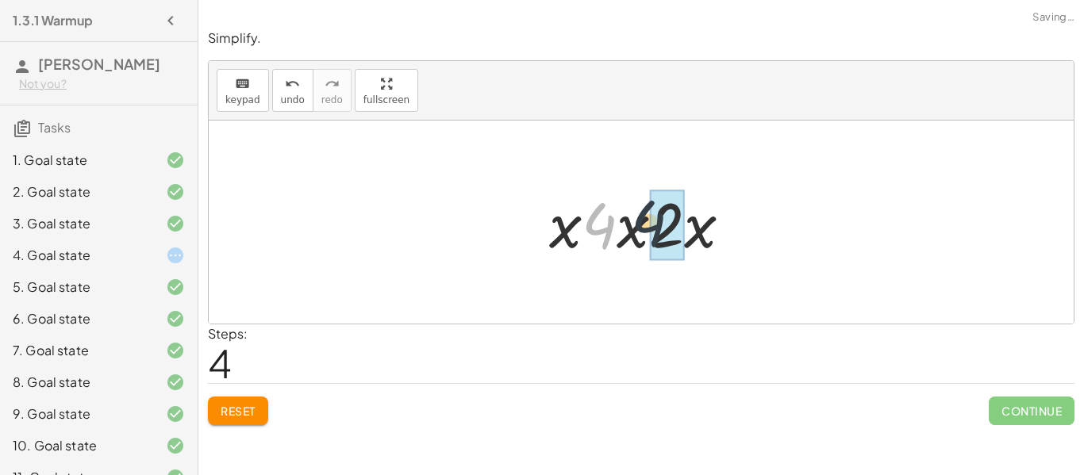
drag, startPoint x: 606, startPoint y: 224, endPoint x: 653, endPoint y: 221, distance: 46.9
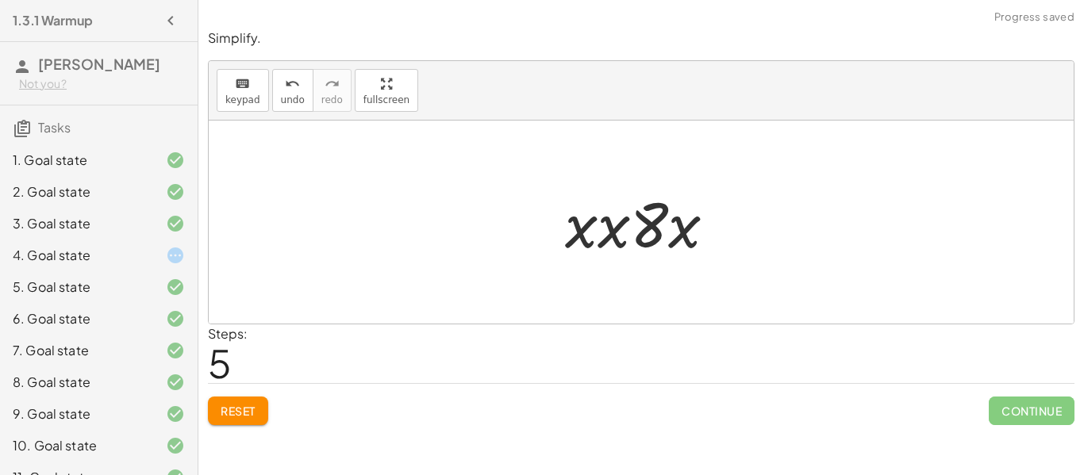
click at [628, 232] on div at bounding box center [647, 223] width 180 height 82
click at [645, 233] on div at bounding box center [648, 223] width 168 height 82
click at [595, 232] on div at bounding box center [648, 223] width 168 height 82
click at [665, 233] on div at bounding box center [648, 223] width 168 height 82
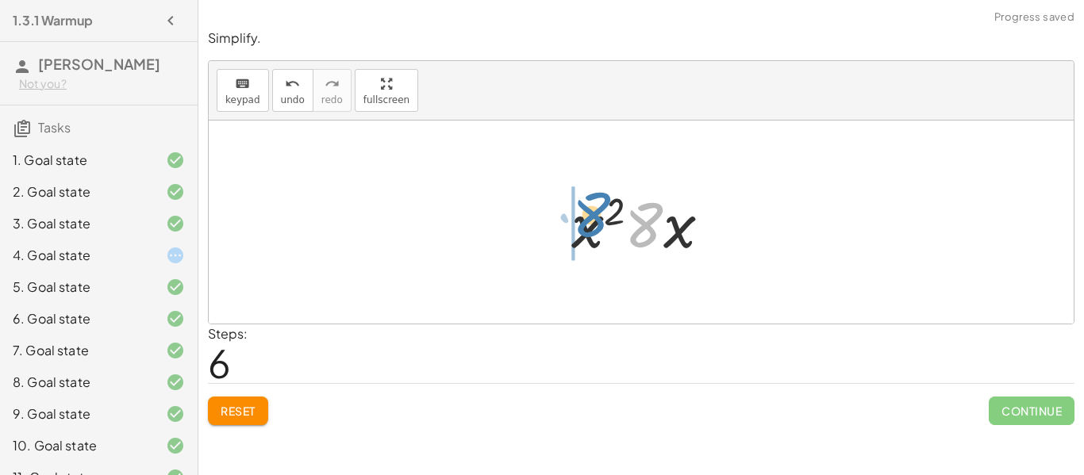
drag, startPoint x: 652, startPoint y: 233, endPoint x: 597, endPoint y: 223, distance: 56.4
click at [597, 223] on div at bounding box center [648, 223] width 168 height 82
click at [648, 217] on div at bounding box center [648, 223] width 168 height 82
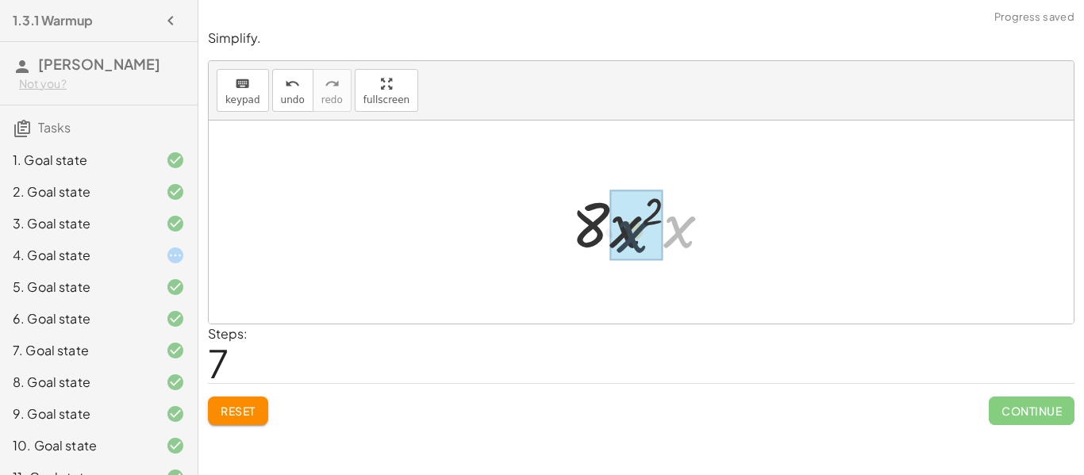
drag, startPoint x: 666, startPoint y: 222, endPoint x: 618, endPoint y: 227, distance: 48.7
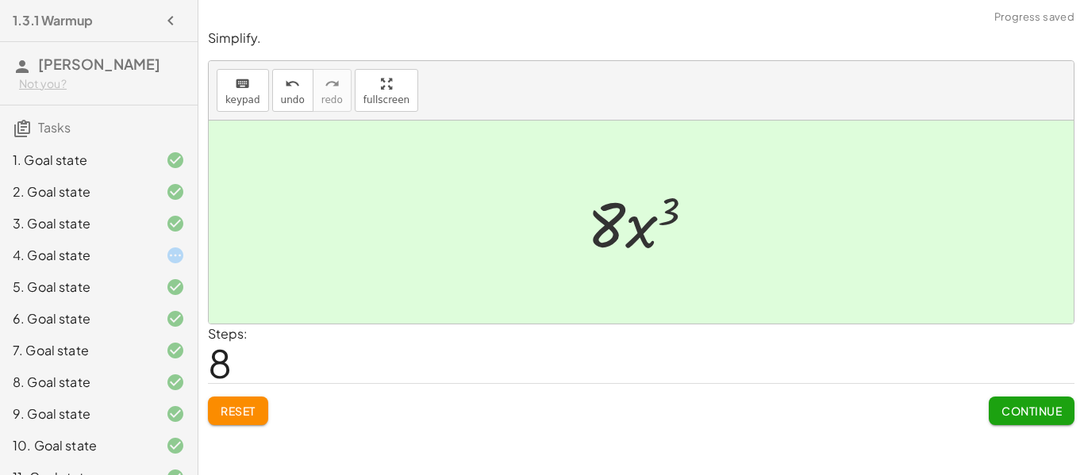
click at [1057, 401] on button "Continue" at bounding box center [1032, 411] width 86 height 29
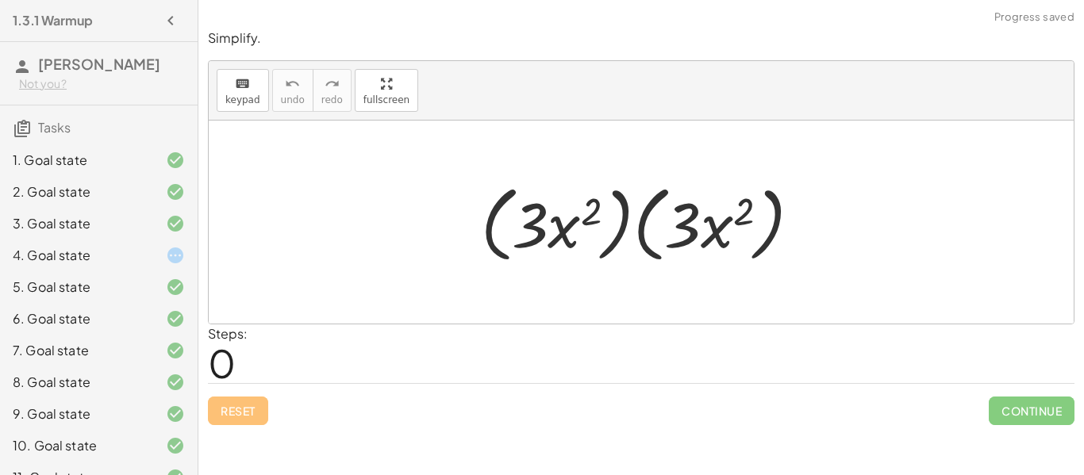
click at [545, 240] on div at bounding box center [647, 222] width 349 height 91
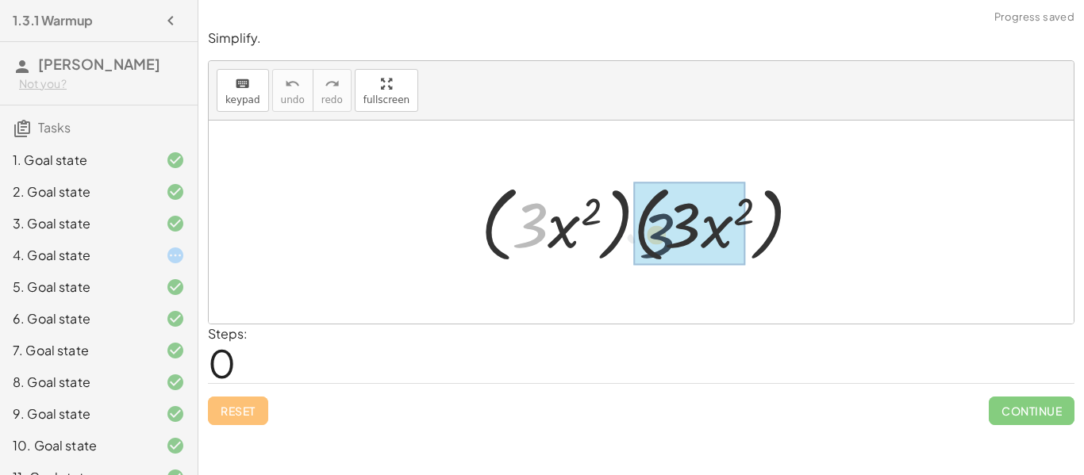
drag, startPoint x: 533, startPoint y: 230, endPoint x: 692, endPoint y: 241, distance: 159.9
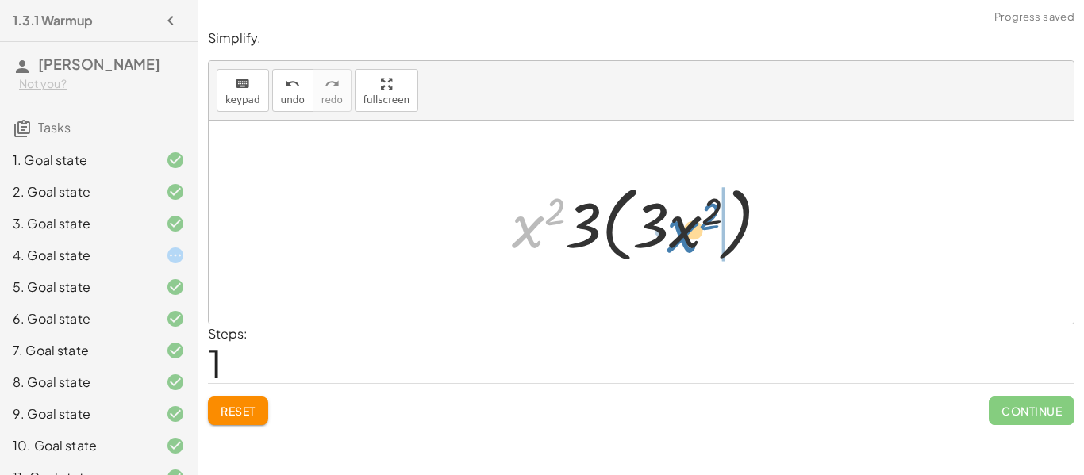
drag, startPoint x: 521, startPoint y: 236, endPoint x: 679, endPoint y: 241, distance: 157.2
click at [679, 241] on div at bounding box center [647, 222] width 286 height 91
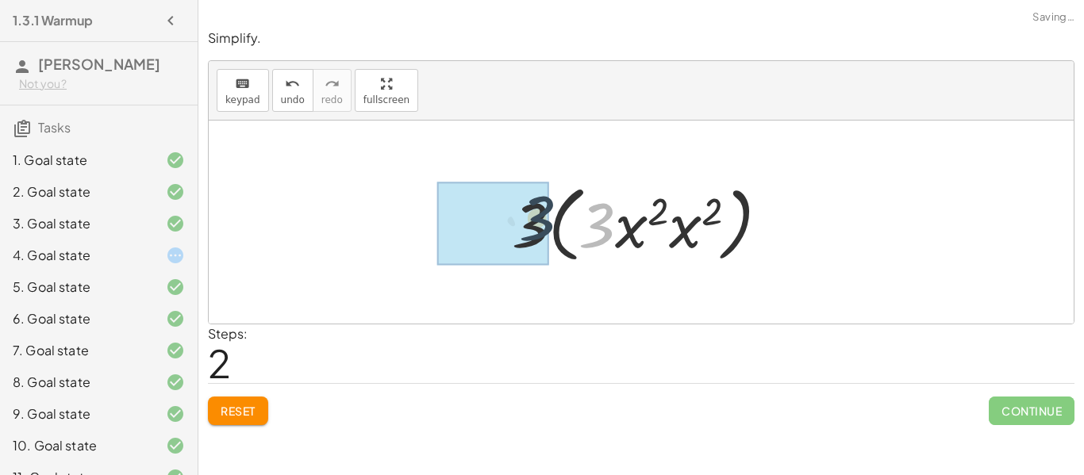
drag, startPoint x: 613, startPoint y: 233, endPoint x: 541, endPoint y: 224, distance: 72.0
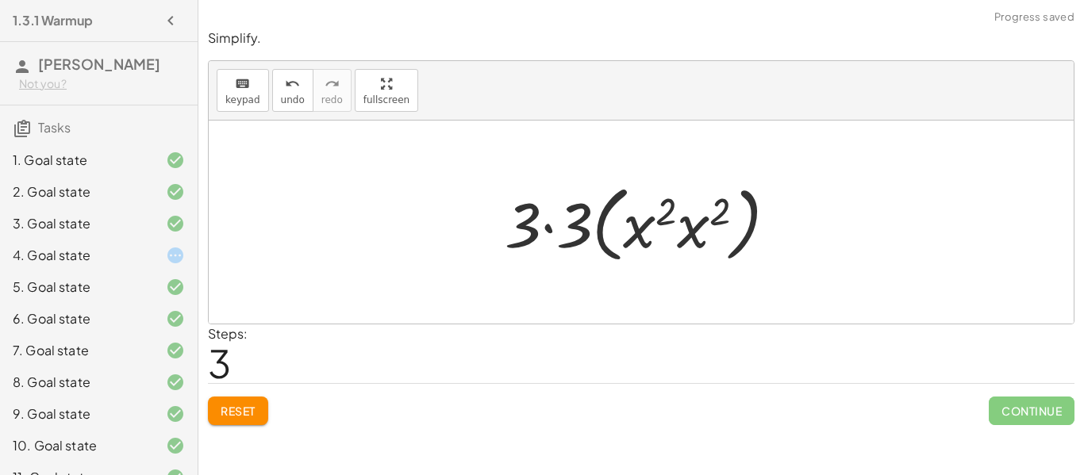
click at [548, 232] on div at bounding box center [647, 222] width 301 height 91
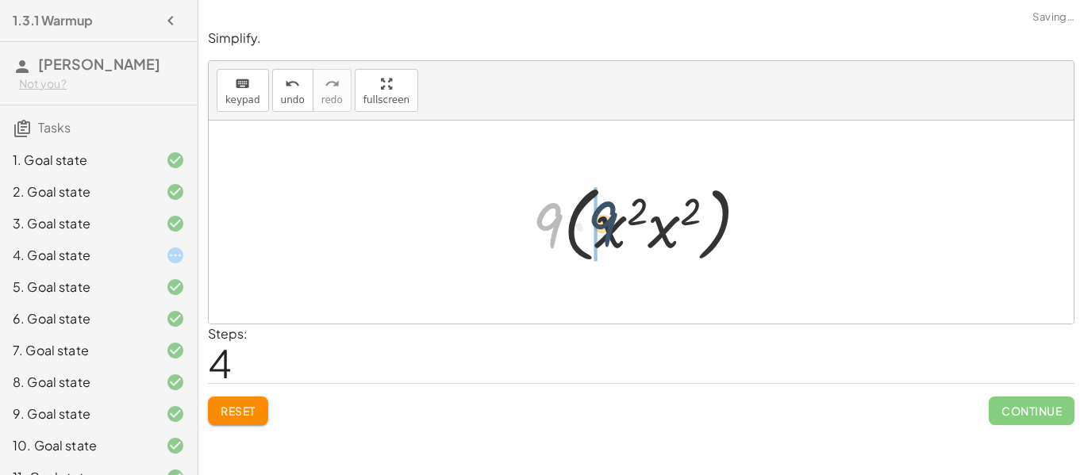
drag, startPoint x: 548, startPoint y: 232, endPoint x: 604, endPoint y: 230, distance: 55.6
click at [604, 230] on div at bounding box center [647, 222] width 244 height 91
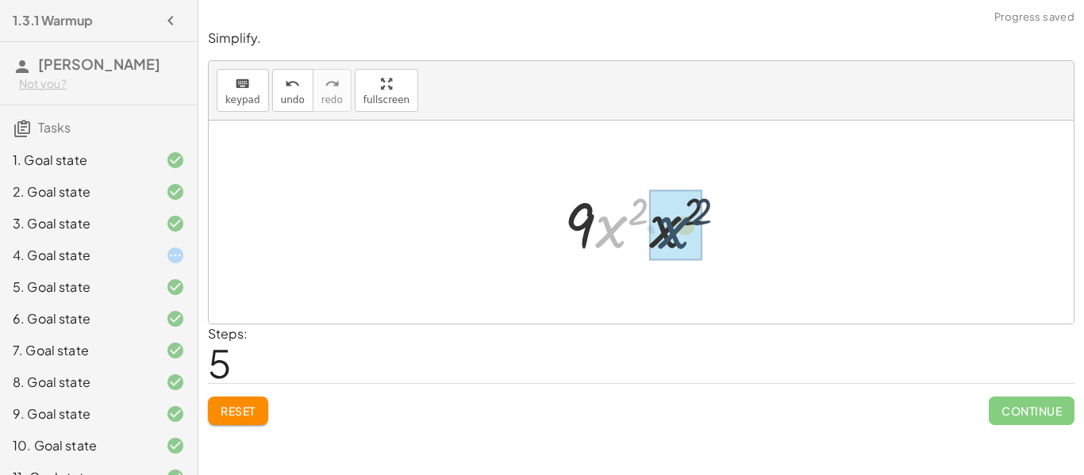
drag, startPoint x: 611, startPoint y: 230, endPoint x: 675, endPoint y: 231, distance: 63.5
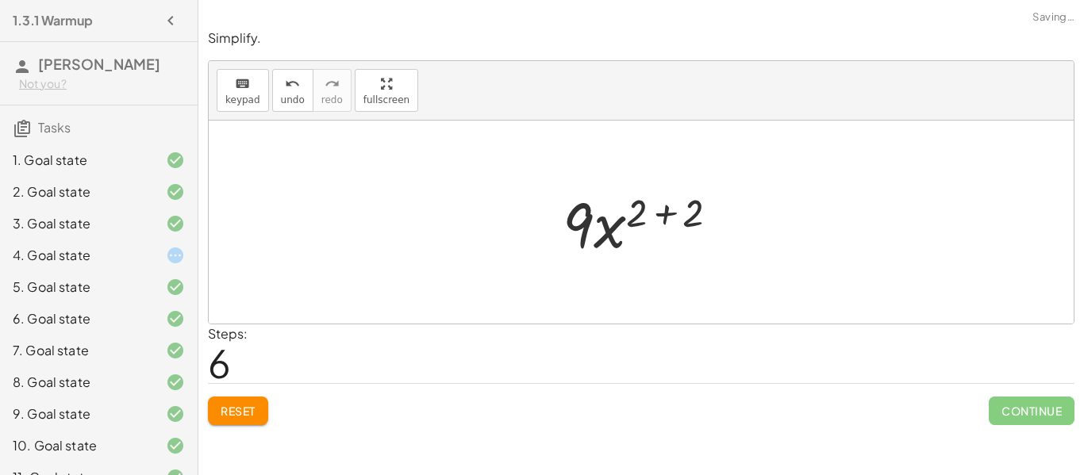
click at [667, 221] on div at bounding box center [647, 223] width 185 height 82
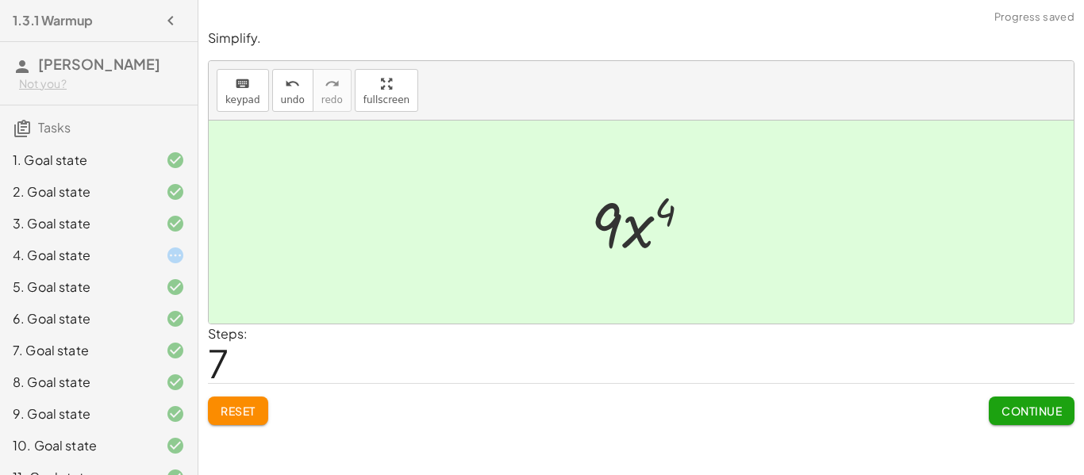
click at [1023, 399] on button "Continue" at bounding box center [1032, 411] width 86 height 29
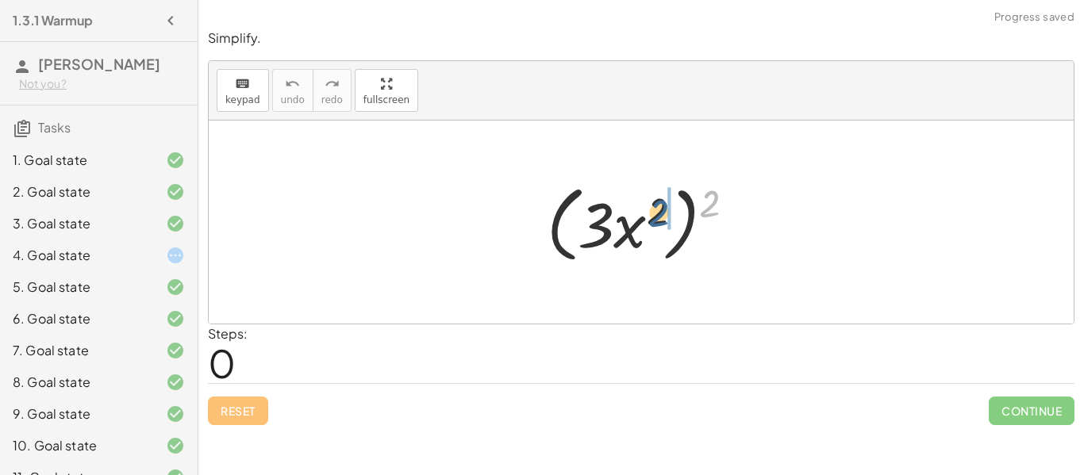
drag, startPoint x: 709, startPoint y: 211, endPoint x: 656, endPoint y: 221, distance: 53.2
click at [656, 221] on div at bounding box center [647, 222] width 217 height 91
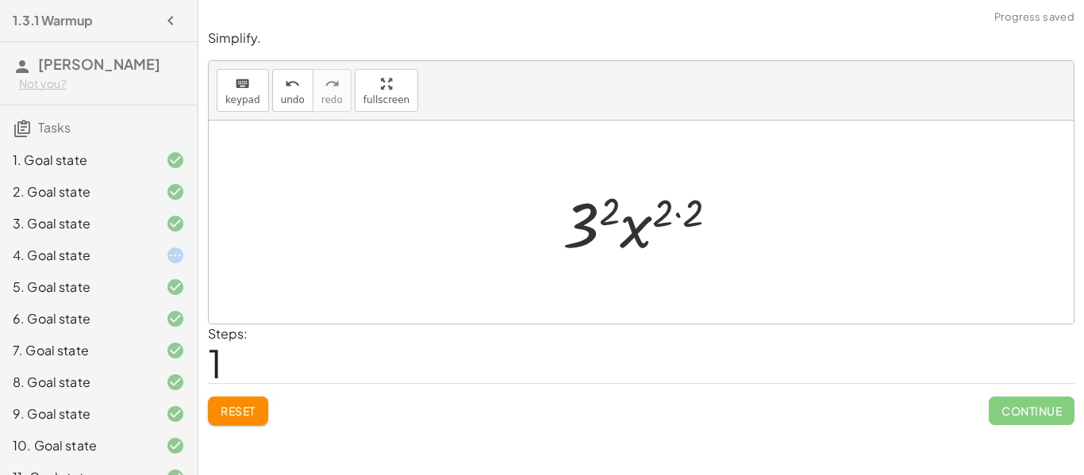
click at [682, 215] on div at bounding box center [647, 223] width 184 height 82
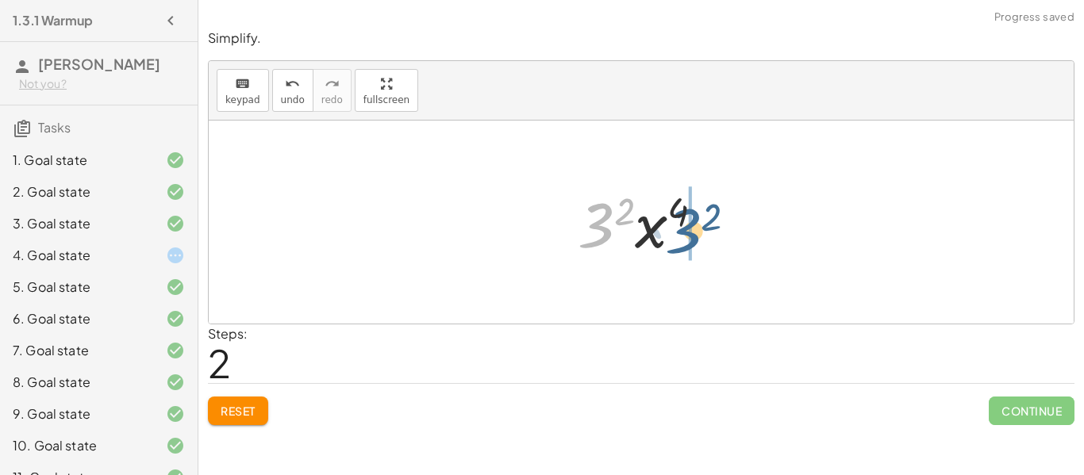
drag, startPoint x: 601, startPoint y: 214, endPoint x: 687, endPoint y: 220, distance: 86.8
click at [687, 220] on div at bounding box center [647, 223] width 155 height 82
drag, startPoint x: 584, startPoint y: 227, endPoint x: 641, endPoint y: 235, distance: 56.9
click at [641, 235] on div at bounding box center [647, 223] width 155 height 82
click at [615, 223] on div at bounding box center [647, 223] width 155 height 82
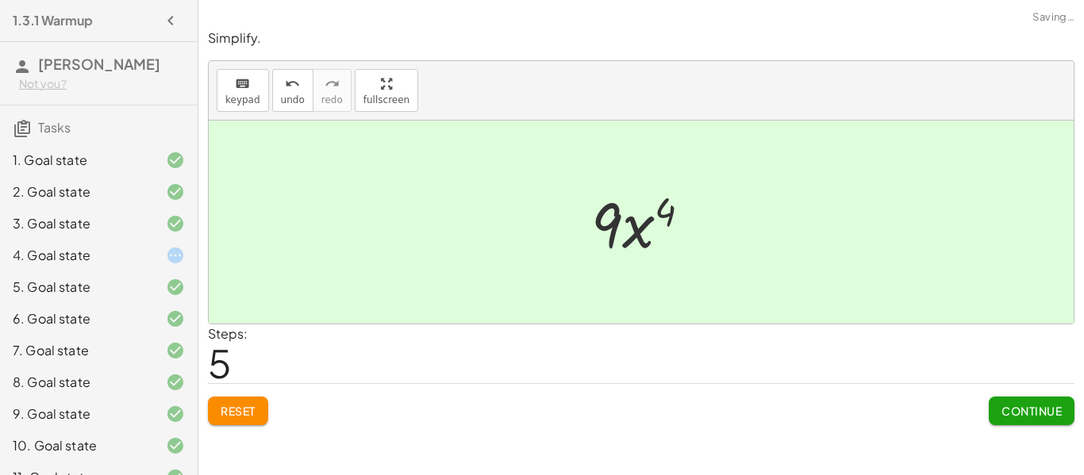
click at [1017, 403] on button "Continue" at bounding box center [1032, 411] width 86 height 29
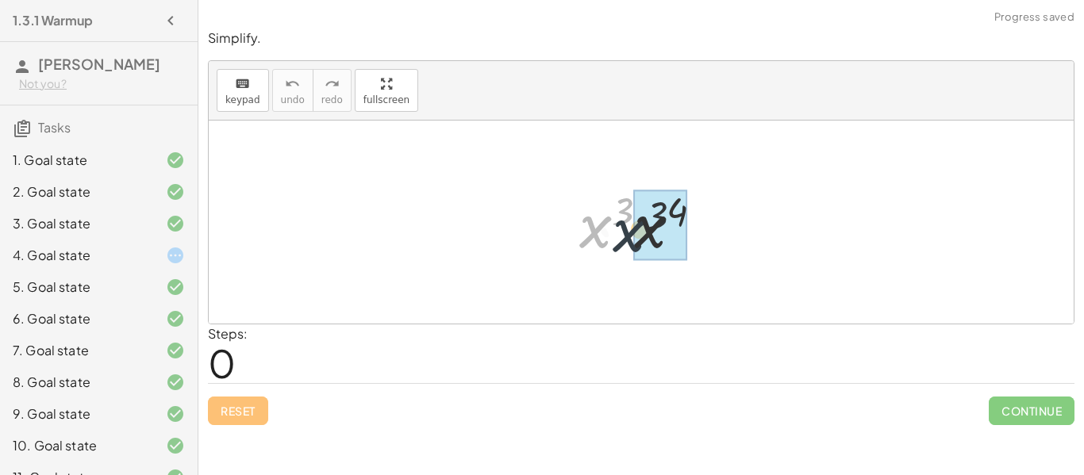
drag, startPoint x: 587, startPoint y: 229, endPoint x: 628, endPoint y: 234, distance: 41.6
click at [628, 234] on div at bounding box center [647, 223] width 152 height 82
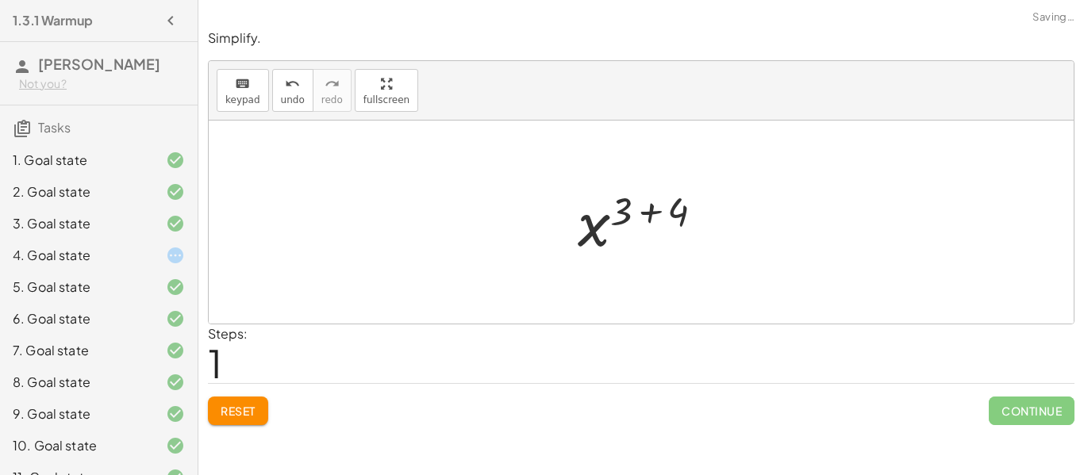
click at [641, 217] on div at bounding box center [647, 222] width 155 height 79
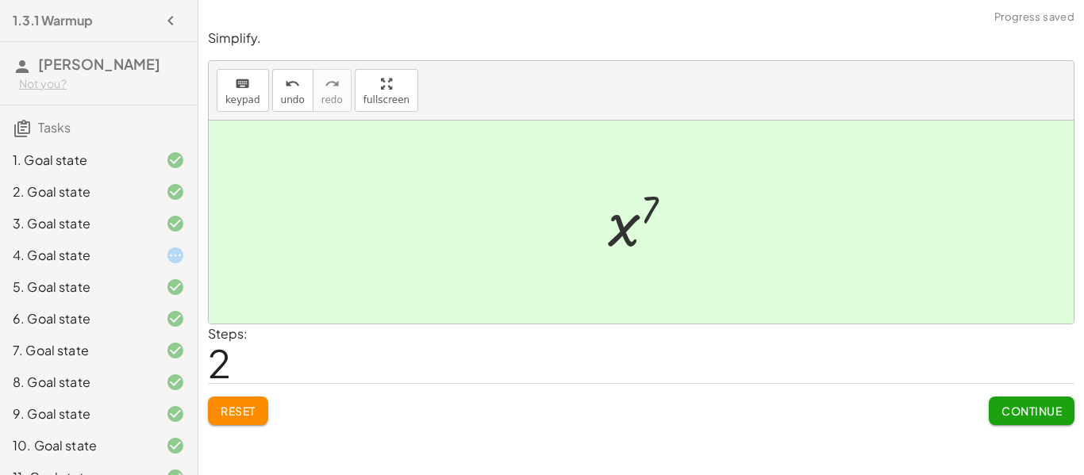
click at [1021, 401] on button "Continue" at bounding box center [1032, 411] width 86 height 29
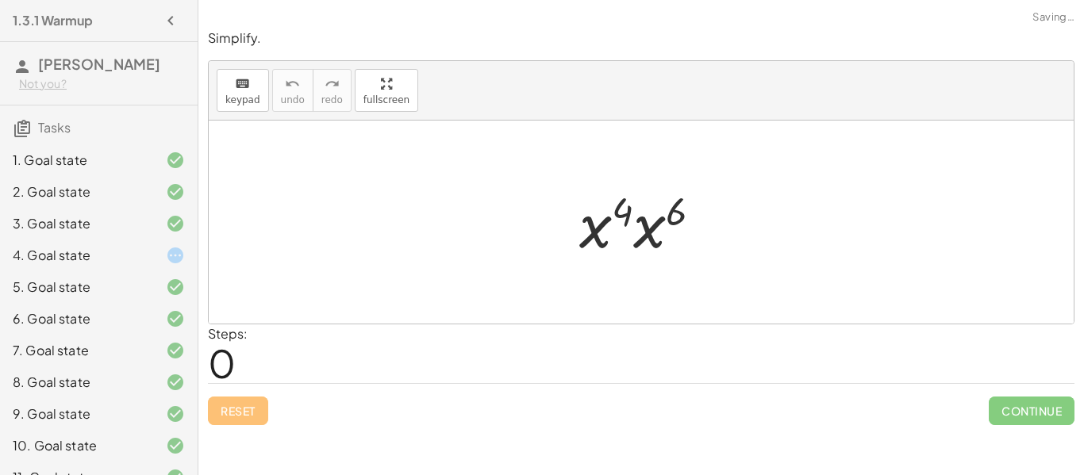
click at [629, 208] on div at bounding box center [646, 223] width 151 height 82
drag, startPoint x: 604, startPoint y: 220, endPoint x: 639, endPoint y: 224, distance: 35.1
click at [649, 219] on div at bounding box center [647, 222] width 154 height 79
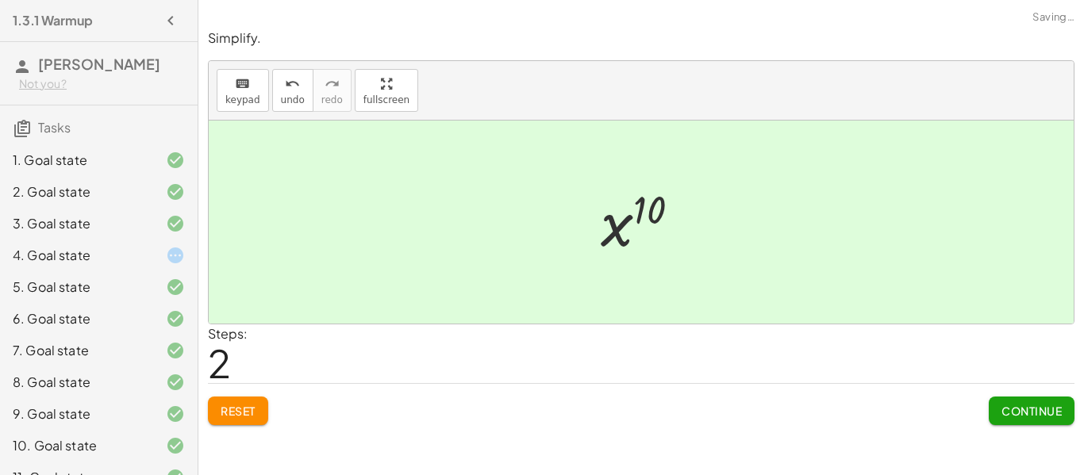
click at [1022, 406] on span "Continue" at bounding box center [1032, 411] width 60 height 14
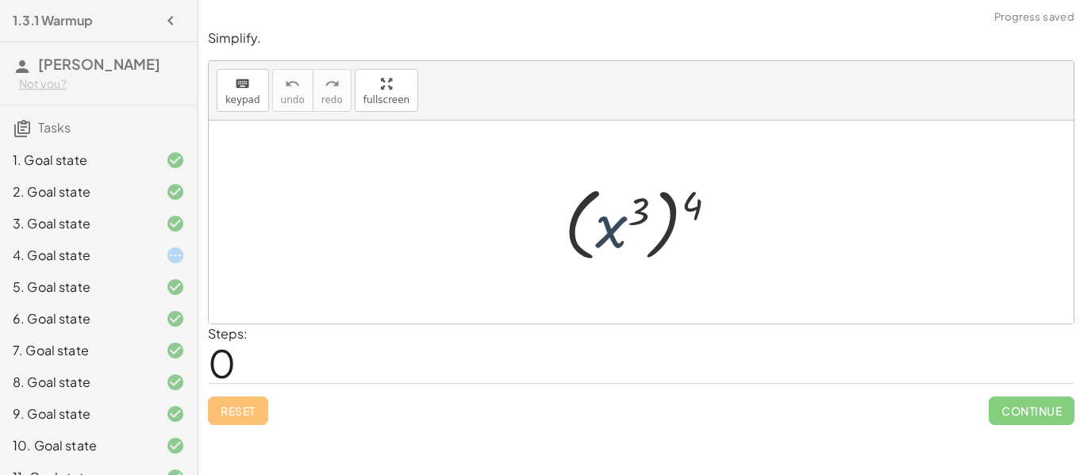
click at [602, 229] on div at bounding box center [647, 223] width 182 height 88
drag, startPoint x: 697, startPoint y: 196, endPoint x: 648, endPoint y: 217, distance: 53.4
click at [648, 217] on div at bounding box center [647, 223] width 182 height 88
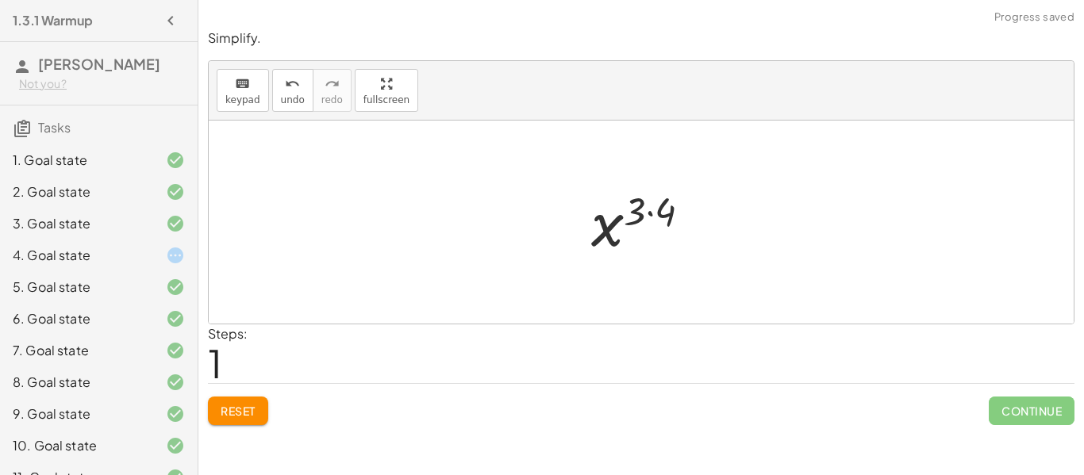
click at [648, 217] on div at bounding box center [647, 222] width 128 height 79
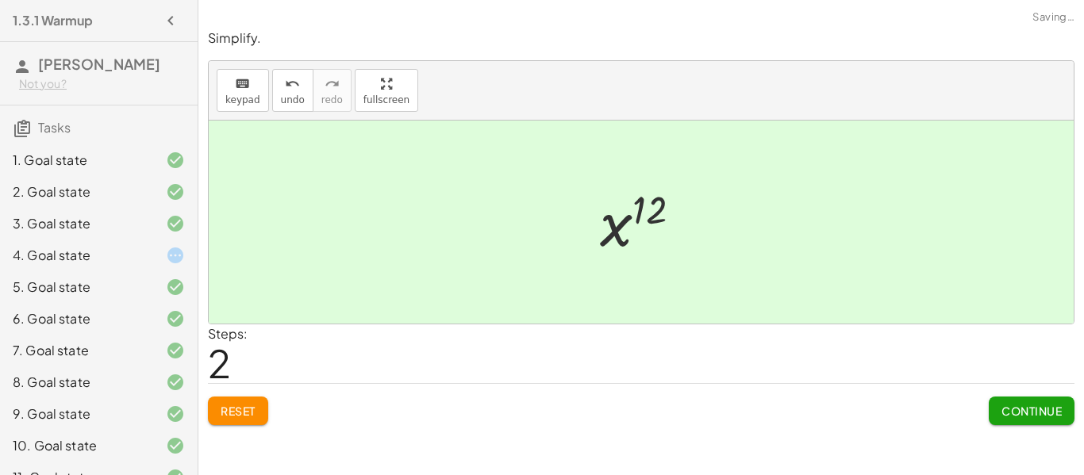
click at [1018, 412] on span "Continue" at bounding box center [1032, 411] width 60 height 14
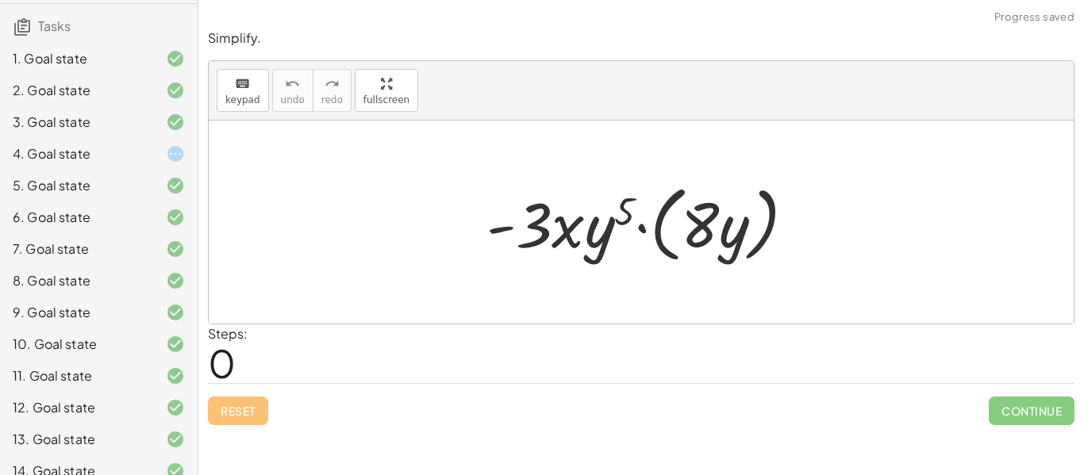
scroll to position [342, 0]
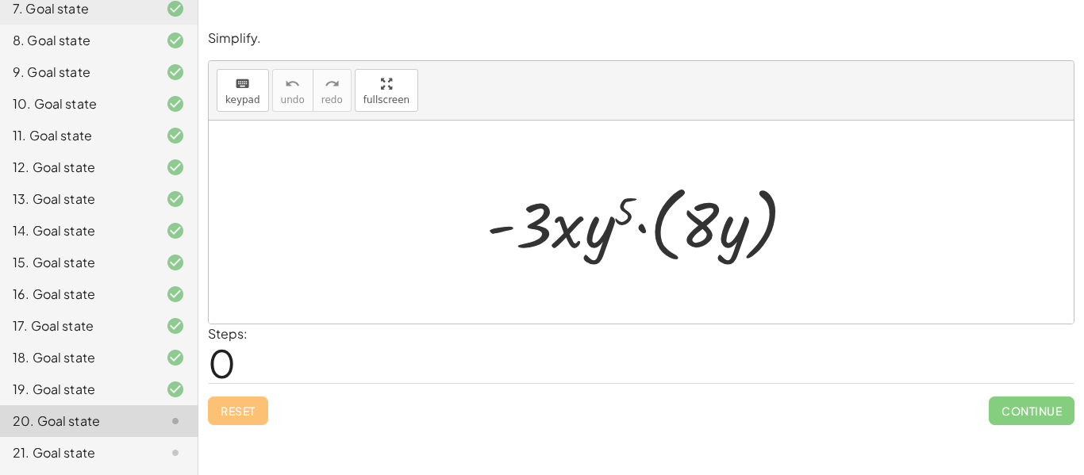
click at [601, 239] on div at bounding box center [648, 222] width 338 height 91
click at [635, 225] on div at bounding box center [648, 222] width 338 height 91
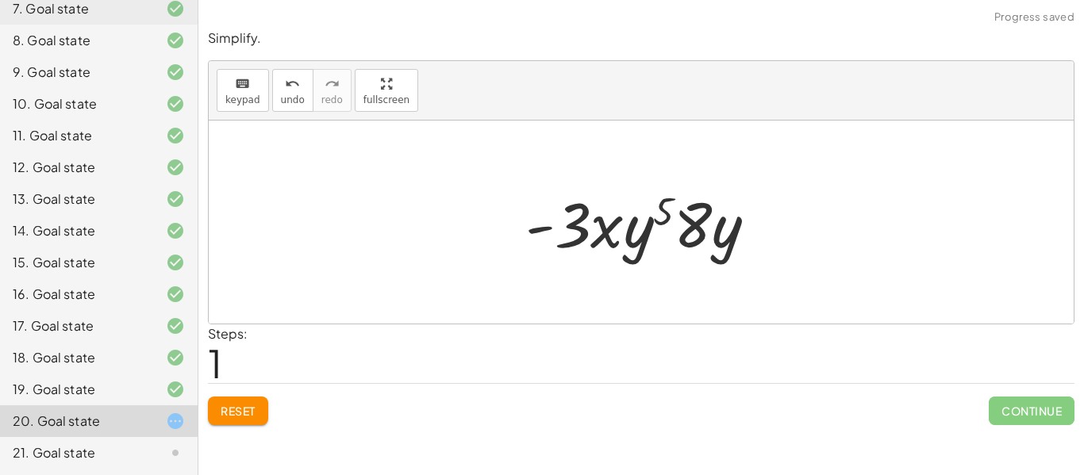
click at [604, 223] on div at bounding box center [648, 223] width 260 height 82
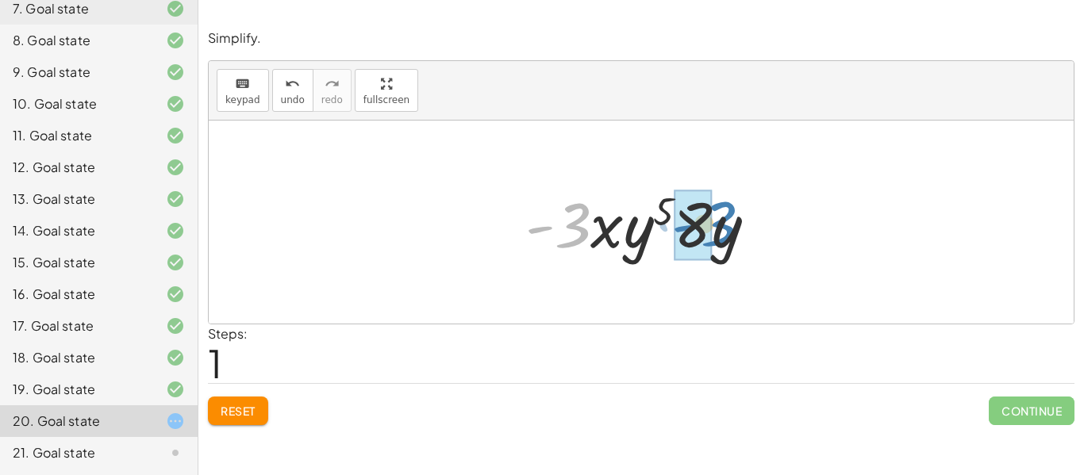
drag, startPoint x: 578, startPoint y: 222, endPoint x: 722, endPoint y: 221, distance: 143.7
click at [722, 221] on div at bounding box center [648, 223] width 260 height 82
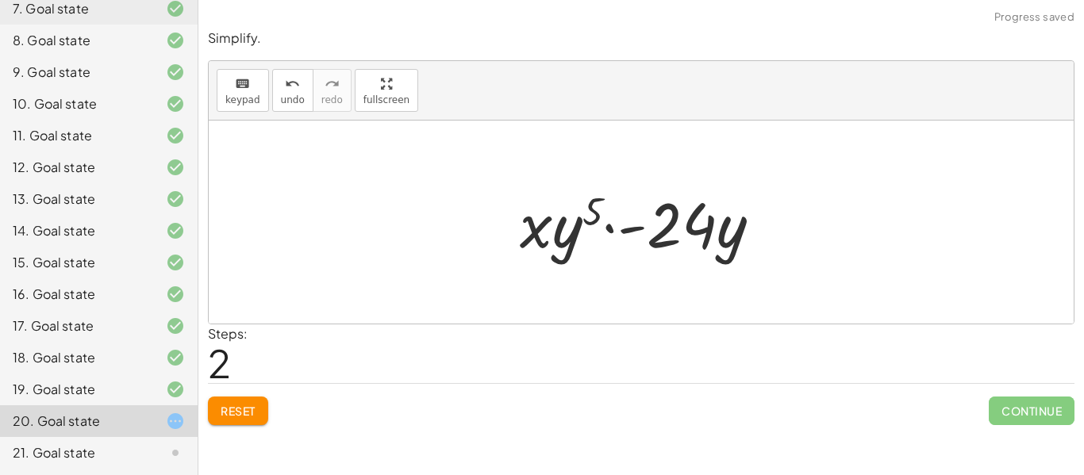
click at [603, 221] on div at bounding box center [647, 223] width 271 height 82
drag, startPoint x: 546, startPoint y: 223, endPoint x: 652, endPoint y: 241, distance: 107.1
click at [652, 241] on div at bounding box center [647, 223] width 271 height 82
drag, startPoint x: 555, startPoint y: 209, endPoint x: 730, endPoint y: 226, distance: 176.3
click at [730, 226] on div at bounding box center [647, 223] width 271 height 82
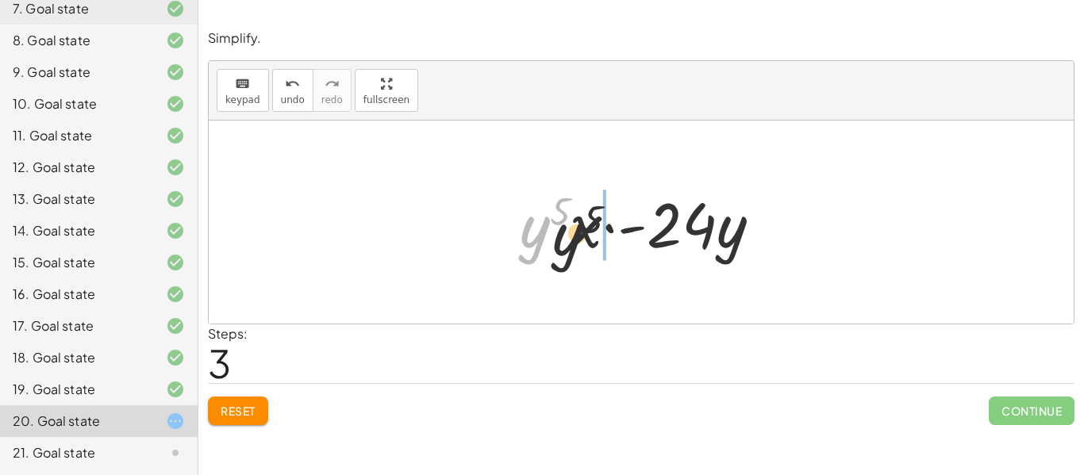
click at [619, 245] on div at bounding box center [647, 223] width 271 height 82
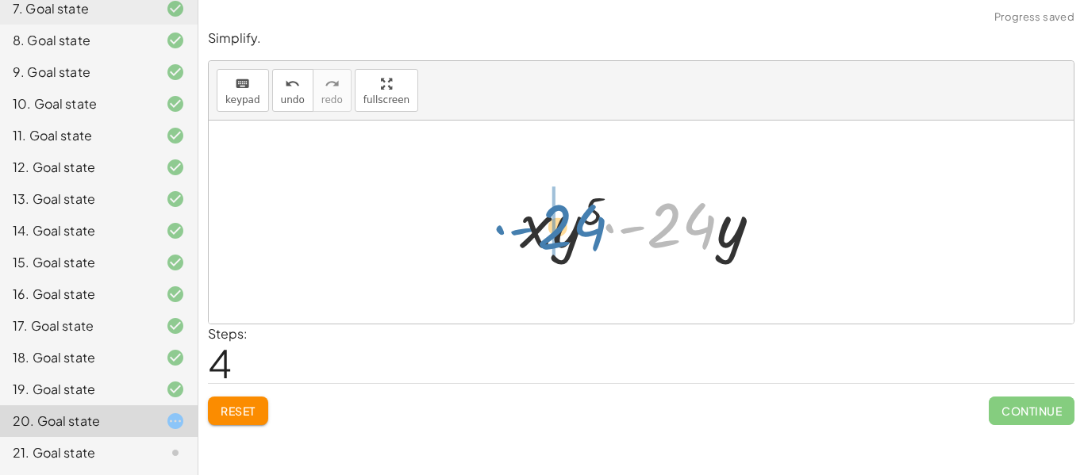
drag, startPoint x: 695, startPoint y: 244, endPoint x: 580, endPoint y: 245, distance: 115.1
click at [580, 245] on div at bounding box center [647, 223] width 271 height 82
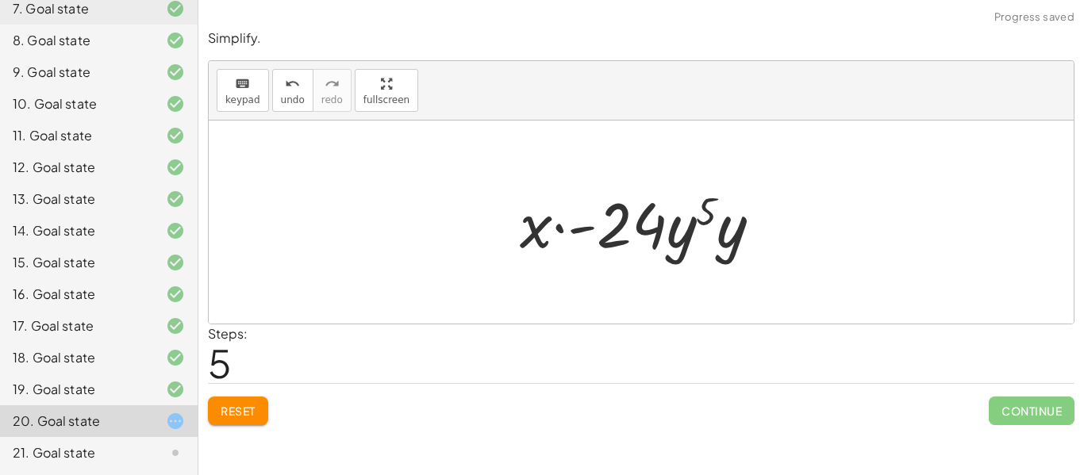
click at [568, 235] on div at bounding box center [647, 223] width 271 height 82
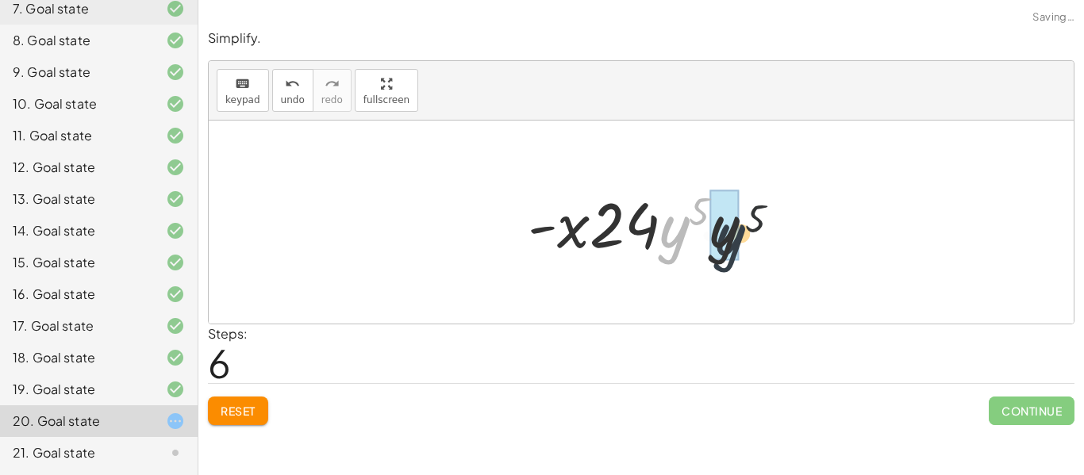
drag, startPoint x: 668, startPoint y: 240, endPoint x: 716, endPoint y: 247, distance: 48.9
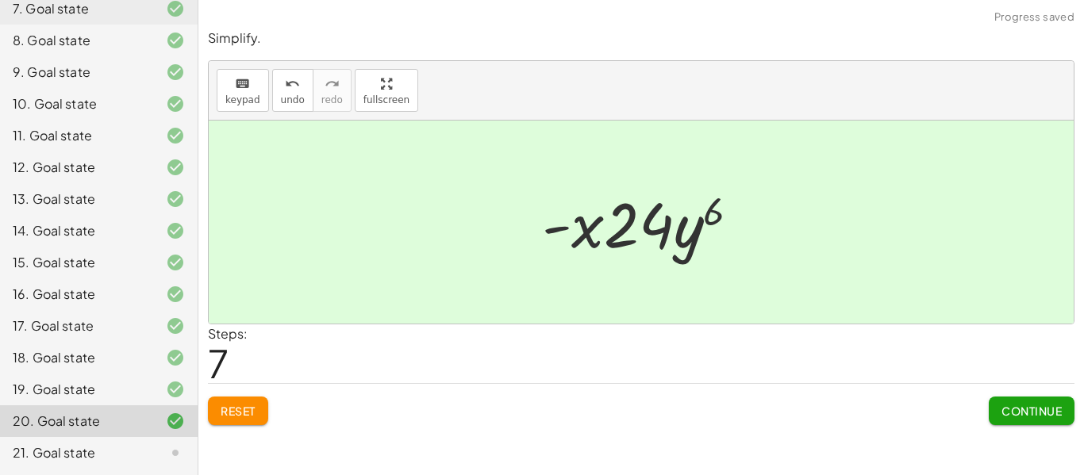
click at [1013, 410] on span "Continue" at bounding box center [1032, 411] width 60 height 14
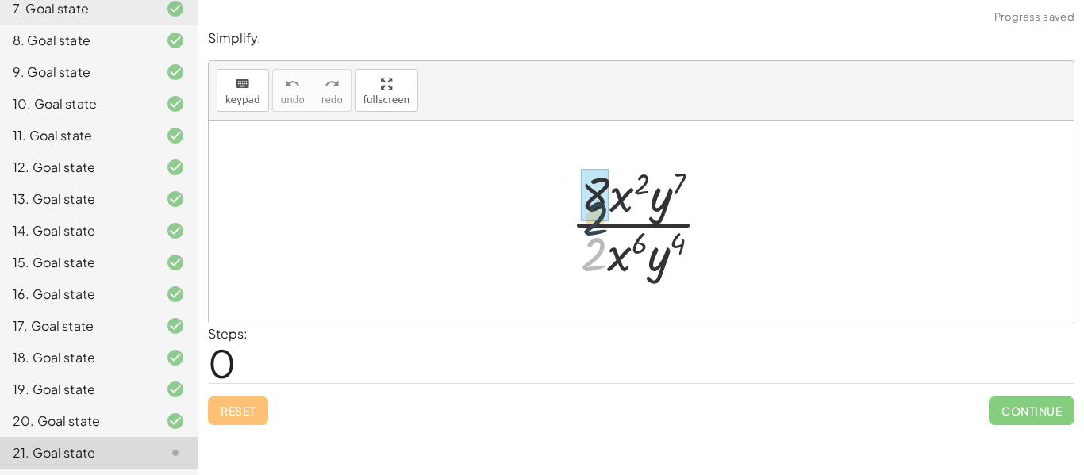
drag, startPoint x: 598, startPoint y: 249, endPoint x: 602, endPoint y: 185, distance: 64.4
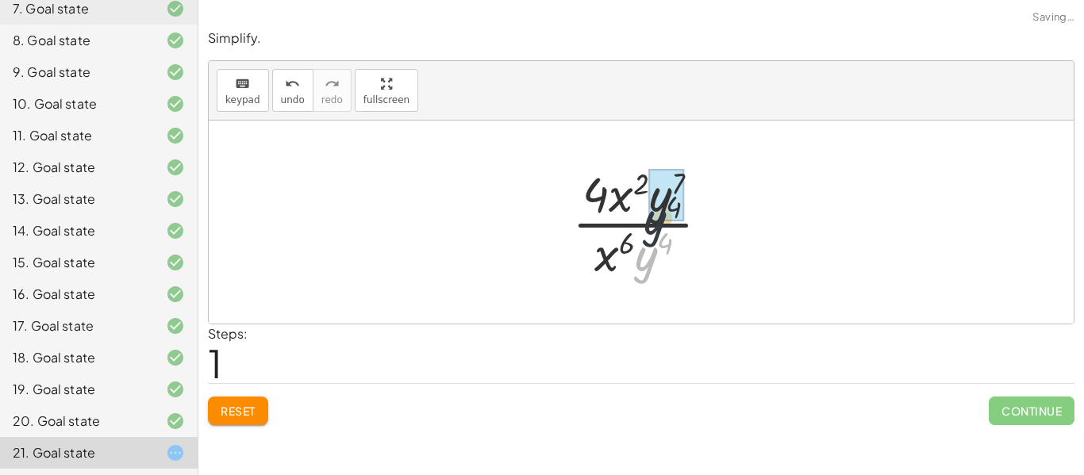
drag, startPoint x: 642, startPoint y: 256, endPoint x: 657, endPoint y: 197, distance: 60.6
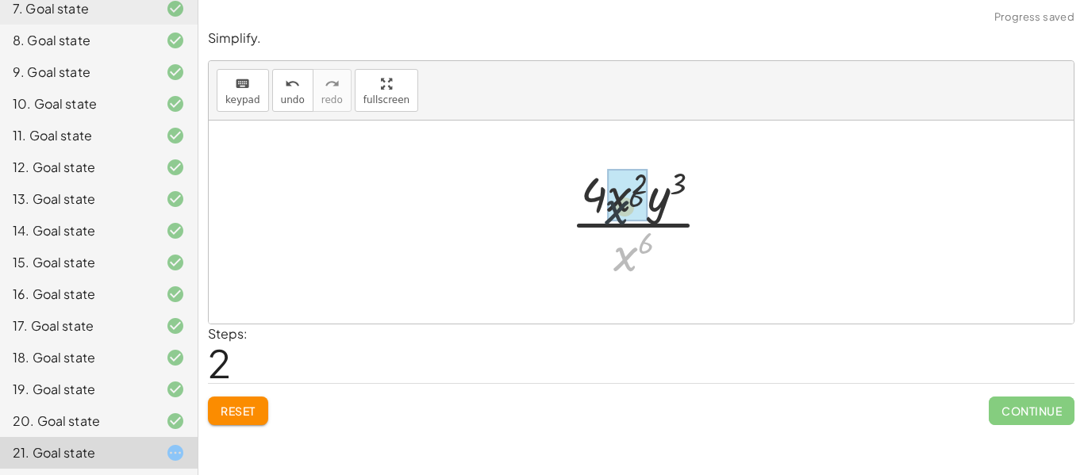
drag, startPoint x: 625, startPoint y: 253, endPoint x: 616, endPoint y: 195, distance: 58.6
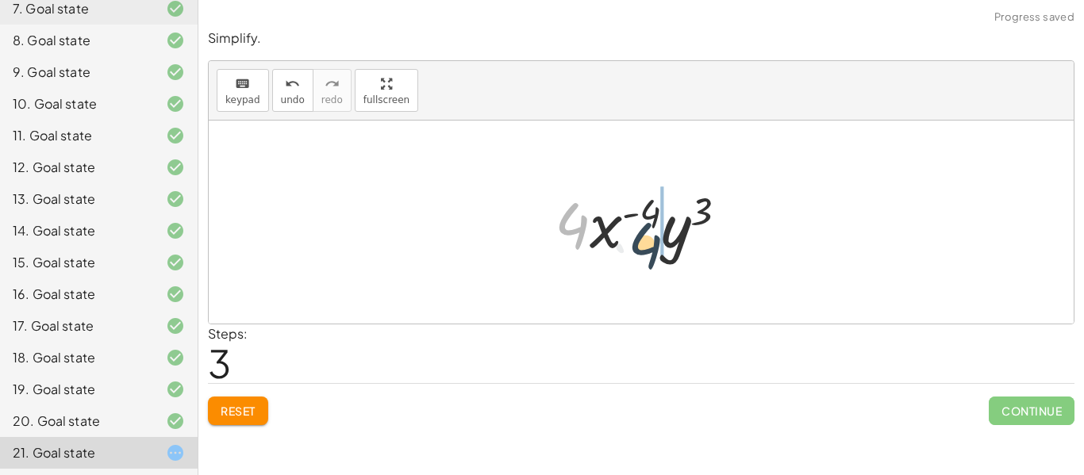
drag, startPoint x: 585, startPoint y: 227, endPoint x: 671, endPoint y: 248, distance: 88.2
click at [671, 248] on div at bounding box center [648, 223] width 202 height 82
drag, startPoint x: 618, startPoint y: 214, endPoint x: 688, endPoint y: 259, distance: 83.2
click at [688, 259] on div at bounding box center [648, 223] width 202 height 82
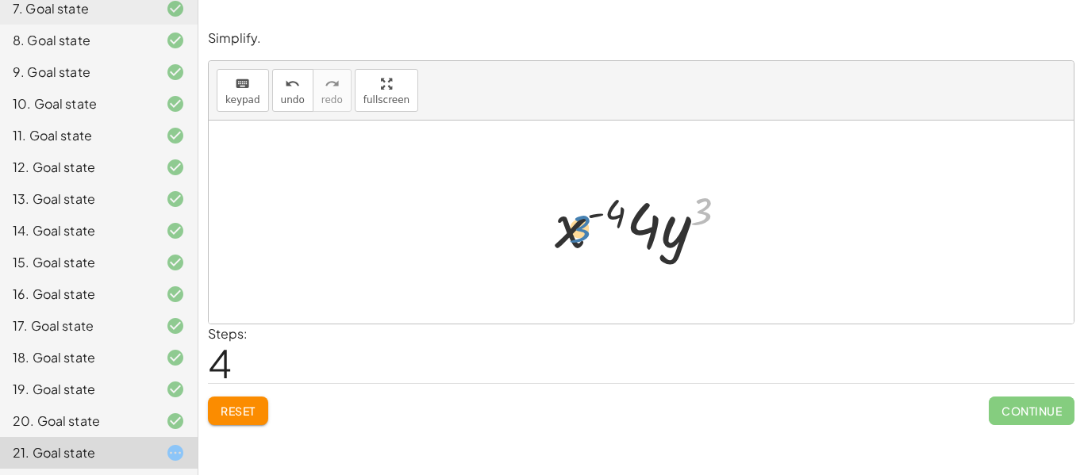
drag, startPoint x: 698, startPoint y: 215, endPoint x: 574, endPoint y: 233, distance: 125.2
click at [574, 233] on div at bounding box center [648, 223] width 202 height 82
drag, startPoint x: 574, startPoint y: 233, endPoint x: 692, endPoint y: 247, distance: 119.0
click at [692, 247] on div at bounding box center [648, 223] width 202 height 82
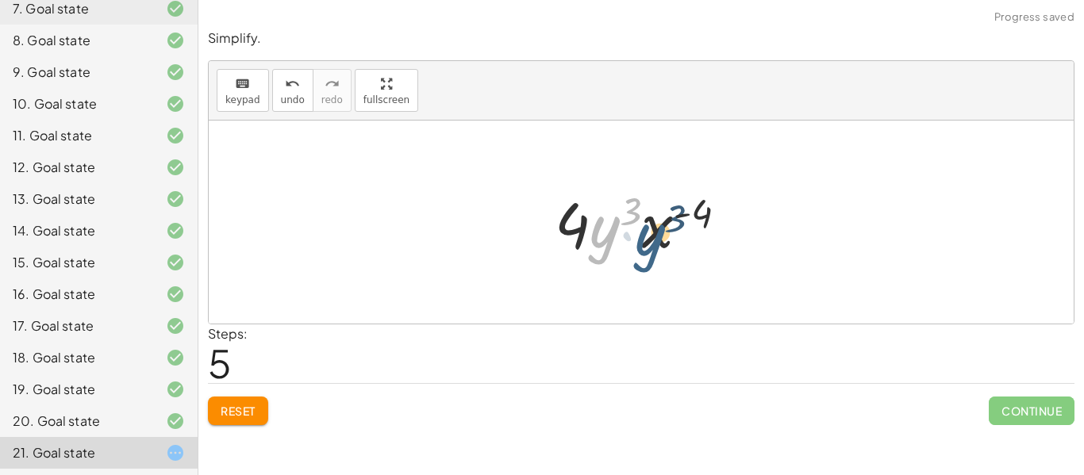
drag, startPoint x: 595, startPoint y: 228, endPoint x: 648, endPoint y: 235, distance: 52.9
click at [648, 235] on div at bounding box center [648, 223] width 202 height 82
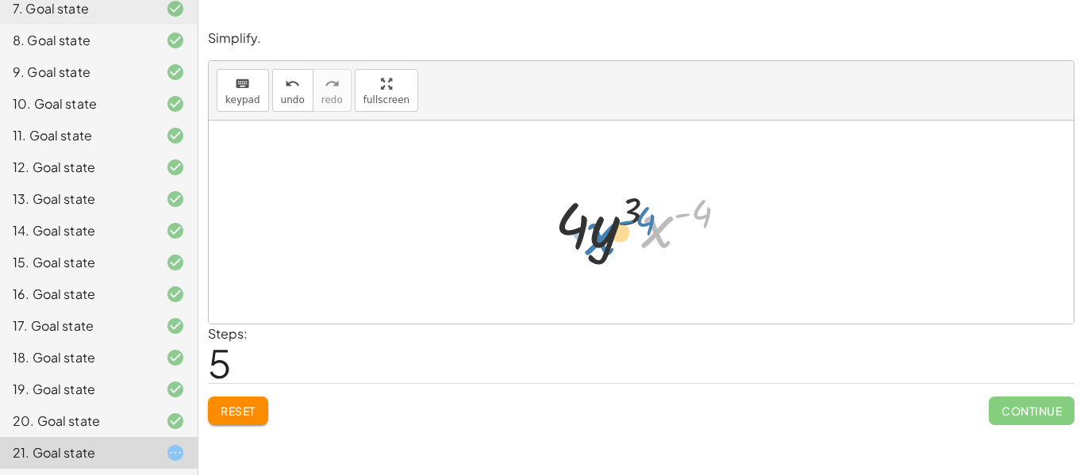
drag, startPoint x: 647, startPoint y: 229, endPoint x: 590, endPoint y: 236, distance: 57.6
click at [590, 236] on div at bounding box center [648, 223] width 202 height 82
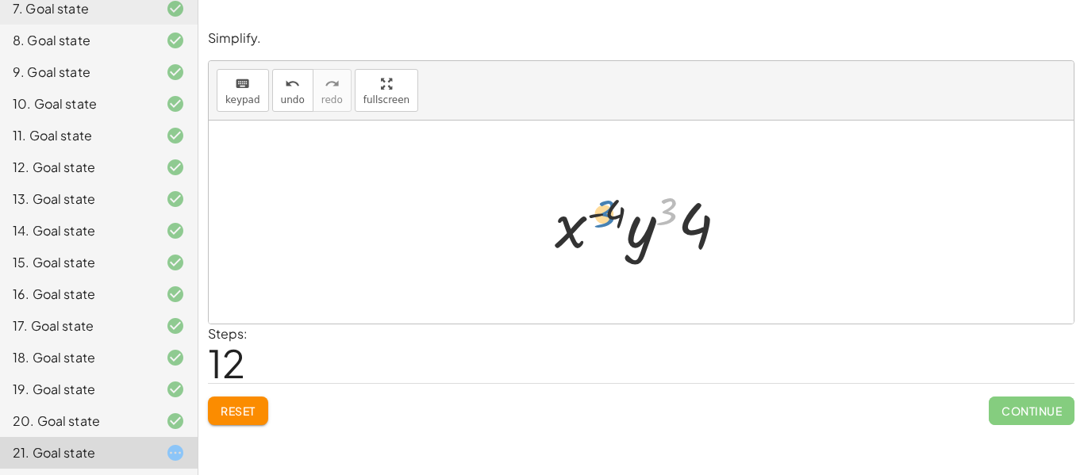
drag, startPoint x: 665, startPoint y: 227, endPoint x: 600, endPoint y: 230, distance: 65.2
click at [600, 230] on div at bounding box center [648, 223] width 202 height 82
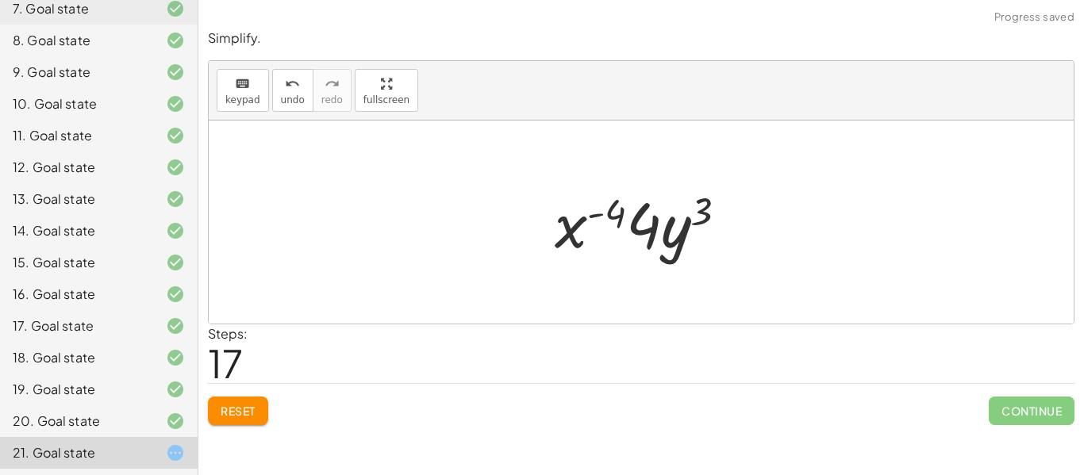
click at [266, 423] on button "Reset" at bounding box center [238, 411] width 60 height 29
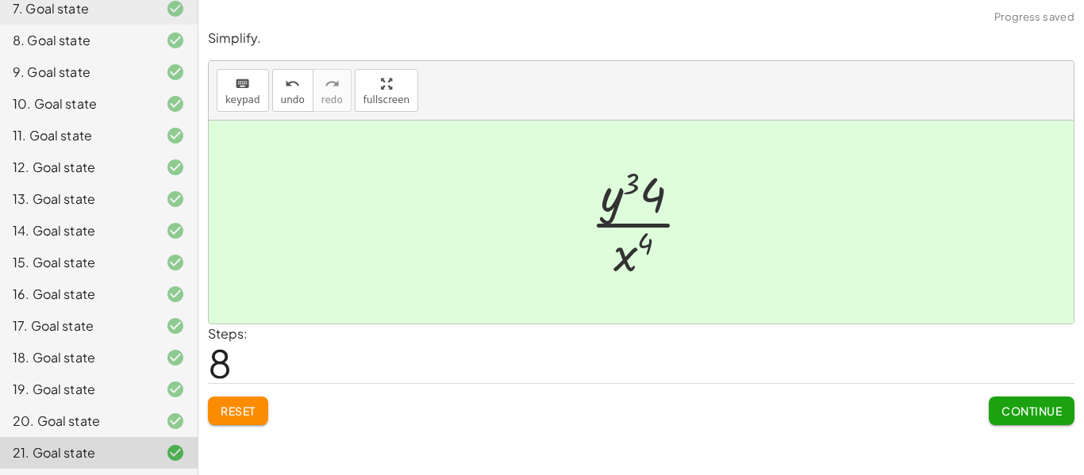
click at [1037, 423] on button "Continue" at bounding box center [1032, 411] width 86 height 29
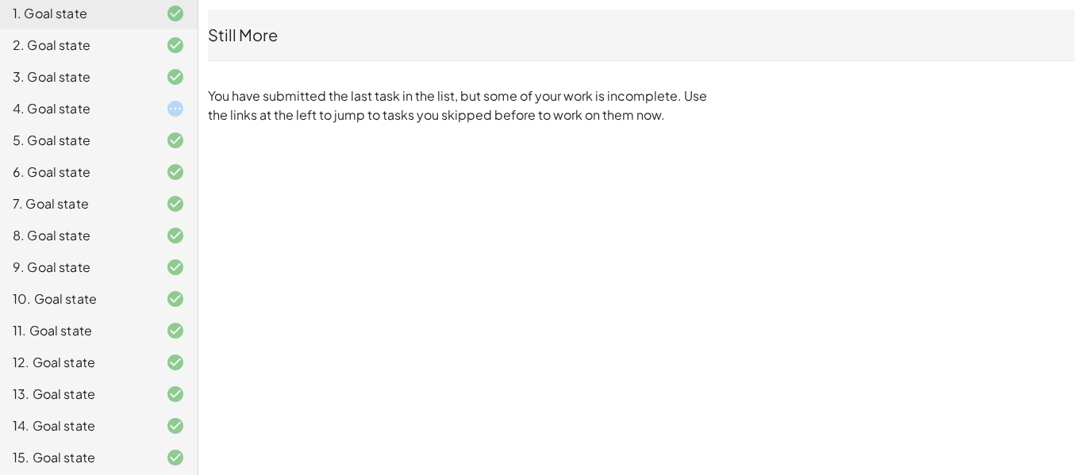
scroll to position [0, 0]
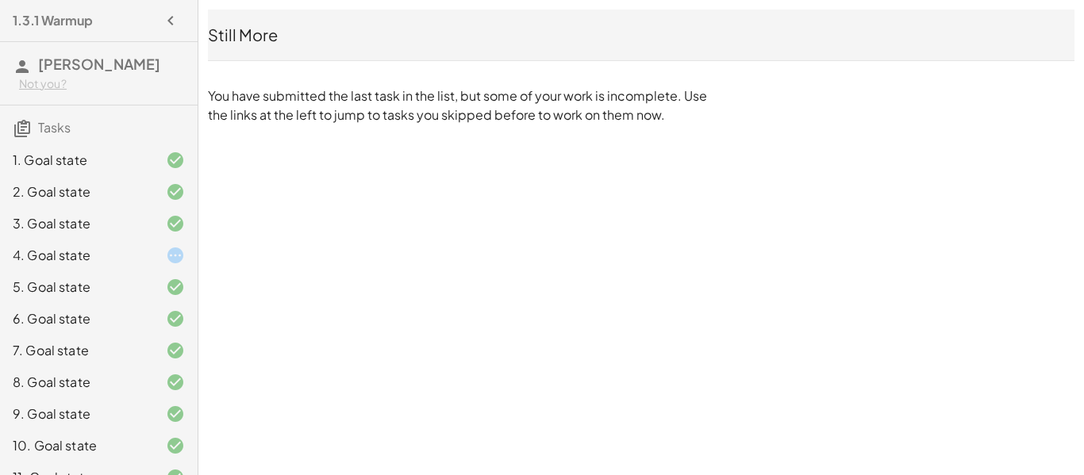
click at [152, 257] on div at bounding box center [162, 255] width 44 height 19
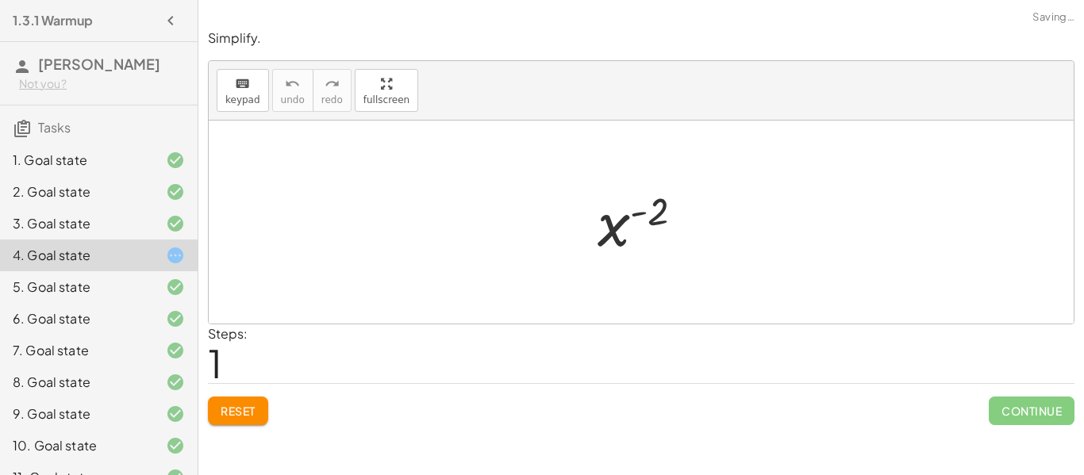
click at [165, 250] on div at bounding box center [162, 255] width 44 height 19
click at [264, 423] on button "Reset" at bounding box center [238, 411] width 60 height 29
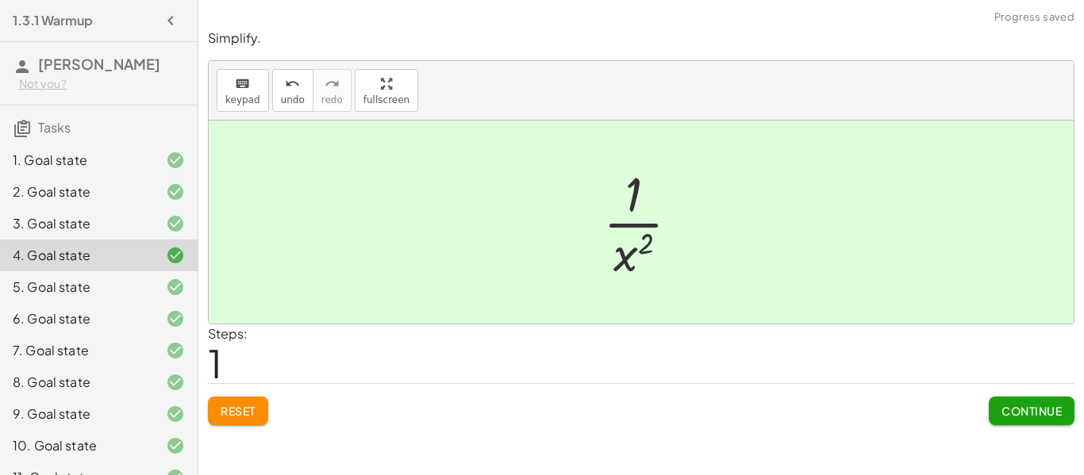
click at [1048, 416] on span "Continue" at bounding box center [1032, 411] width 60 height 14
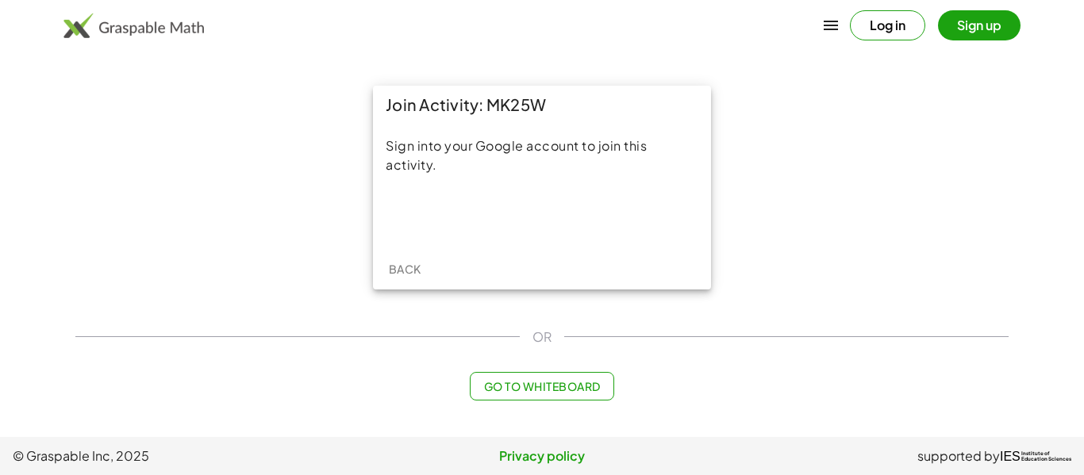
click at [505, 236] on div "Sign into your Google account to join this activity." at bounding box center [542, 186] width 338 height 125
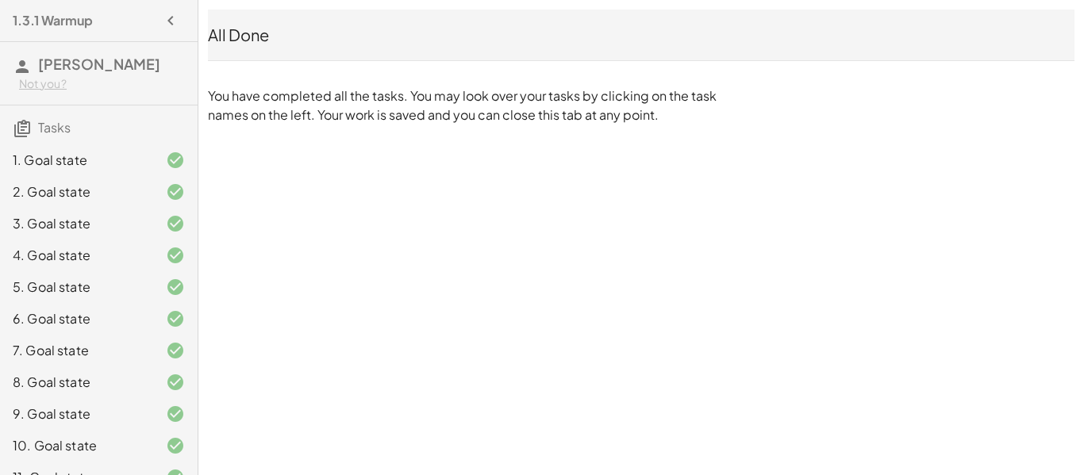
click at [124, 32] on div "1.3.1 Warmup" at bounding box center [98, 20] width 185 height 29
click at [114, 57] on span "[PERSON_NAME]" at bounding box center [99, 64] width 122 height 18
click at [177, 28] on icon "button" at bounding box center [170, 20] width 19 height 19
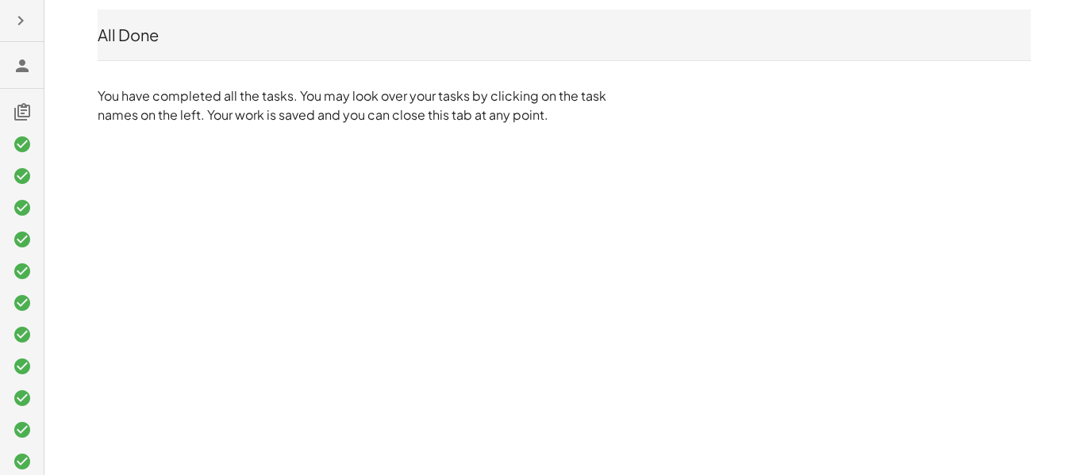
click at [20, 113] on icon at bounding box center [22, 111] width 19 height 19
click at [19, 71] on icon at bounding box center [22, 65] width 19 height 19
click at [17, 13] on icon "button" at bounding box center [20, 20] width 19 height 19
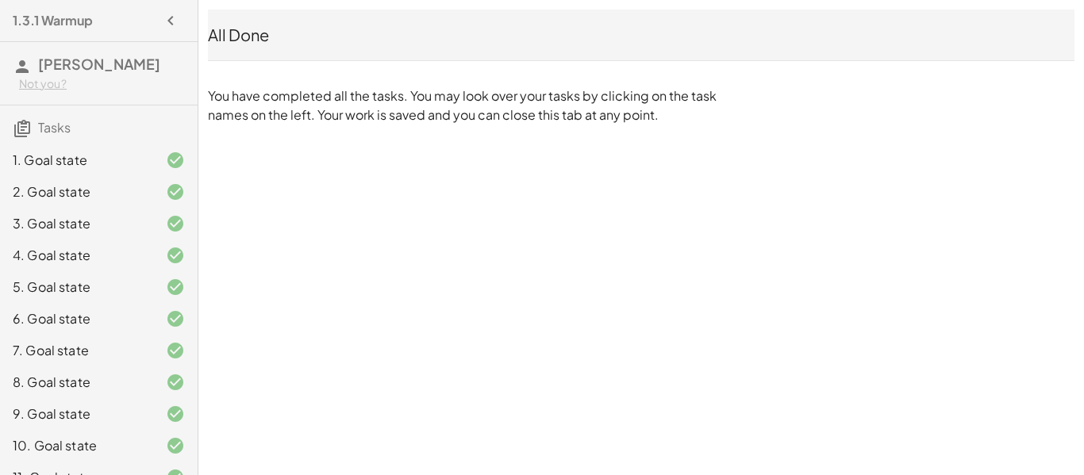
click at [48, 134] on span "Tasks" at bounding box center [54, 127] width 33 height 17
click at [23, 132] on icon at bounding box center [22, 128] width 19 height 19
